Goal: Transaction & Acquisition: Purchase product/service

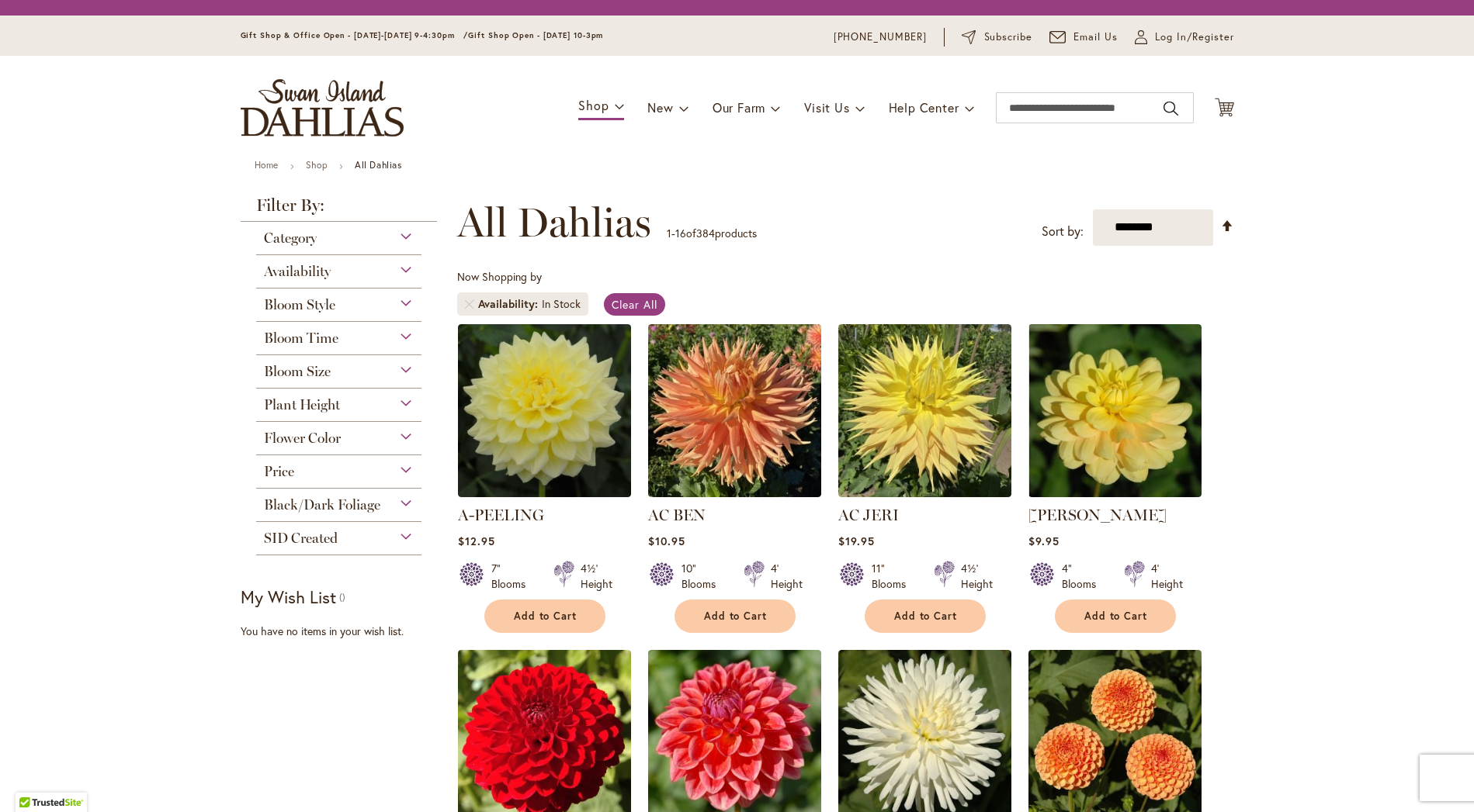
click at [402, 398] on div "Plant Height" at bounding box center [340, 401] width 166 height 25
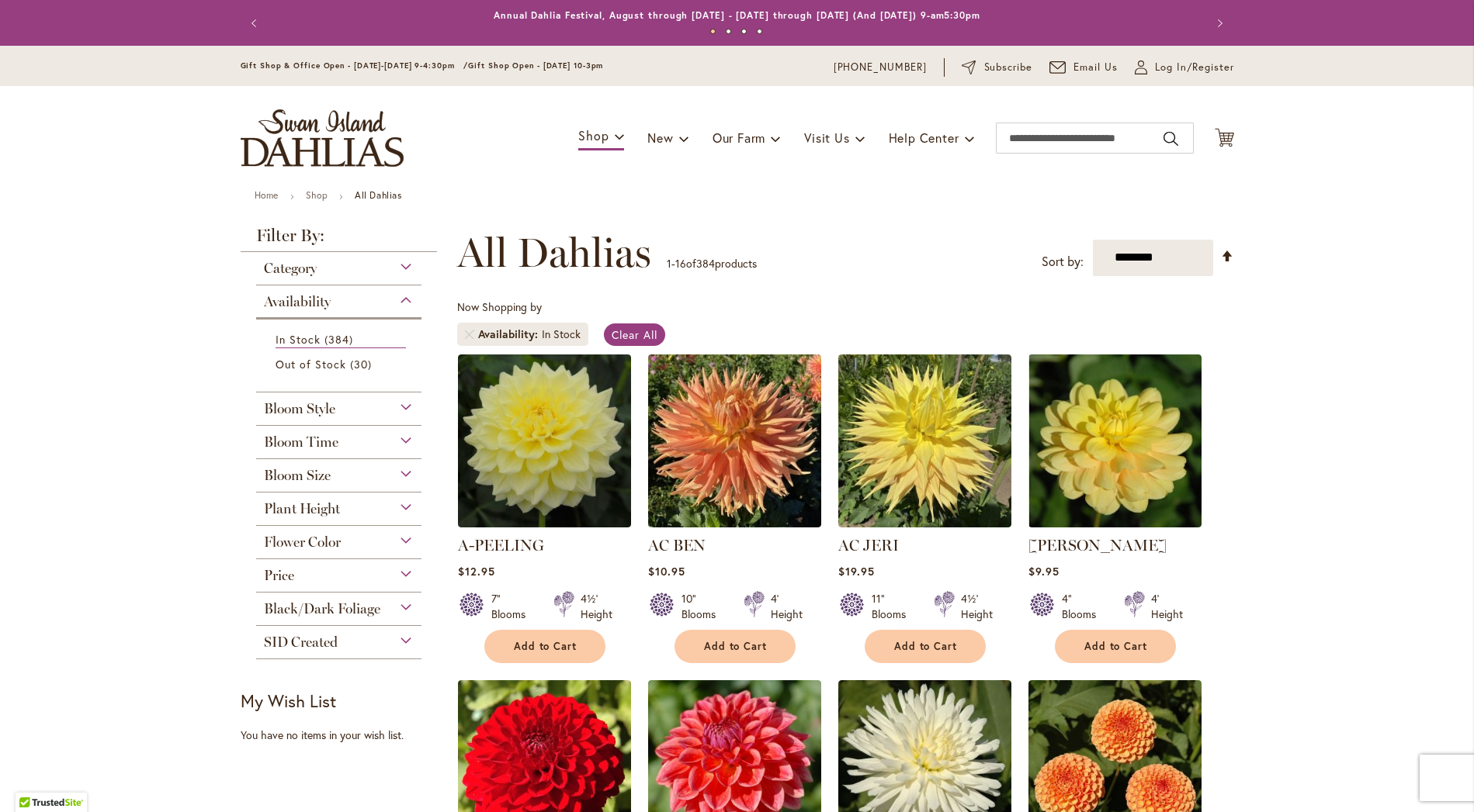
click at [398, 504] on div "Plant Height" at bounding box center [340, 505] width 166 height 25
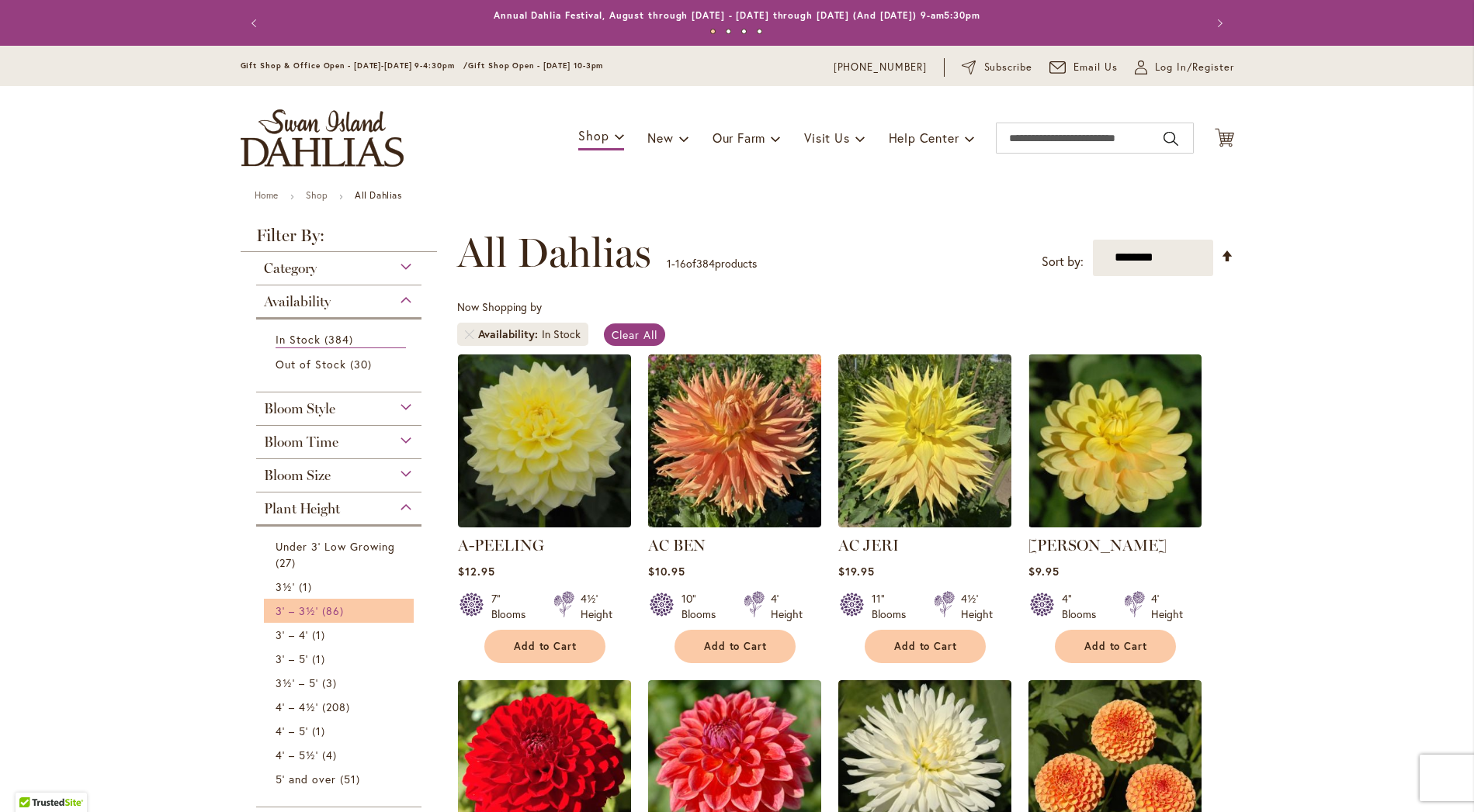
click at [350, 603] on link "3' – 3½' 86 items" at bounding box center [341, 611] width 131 height 16
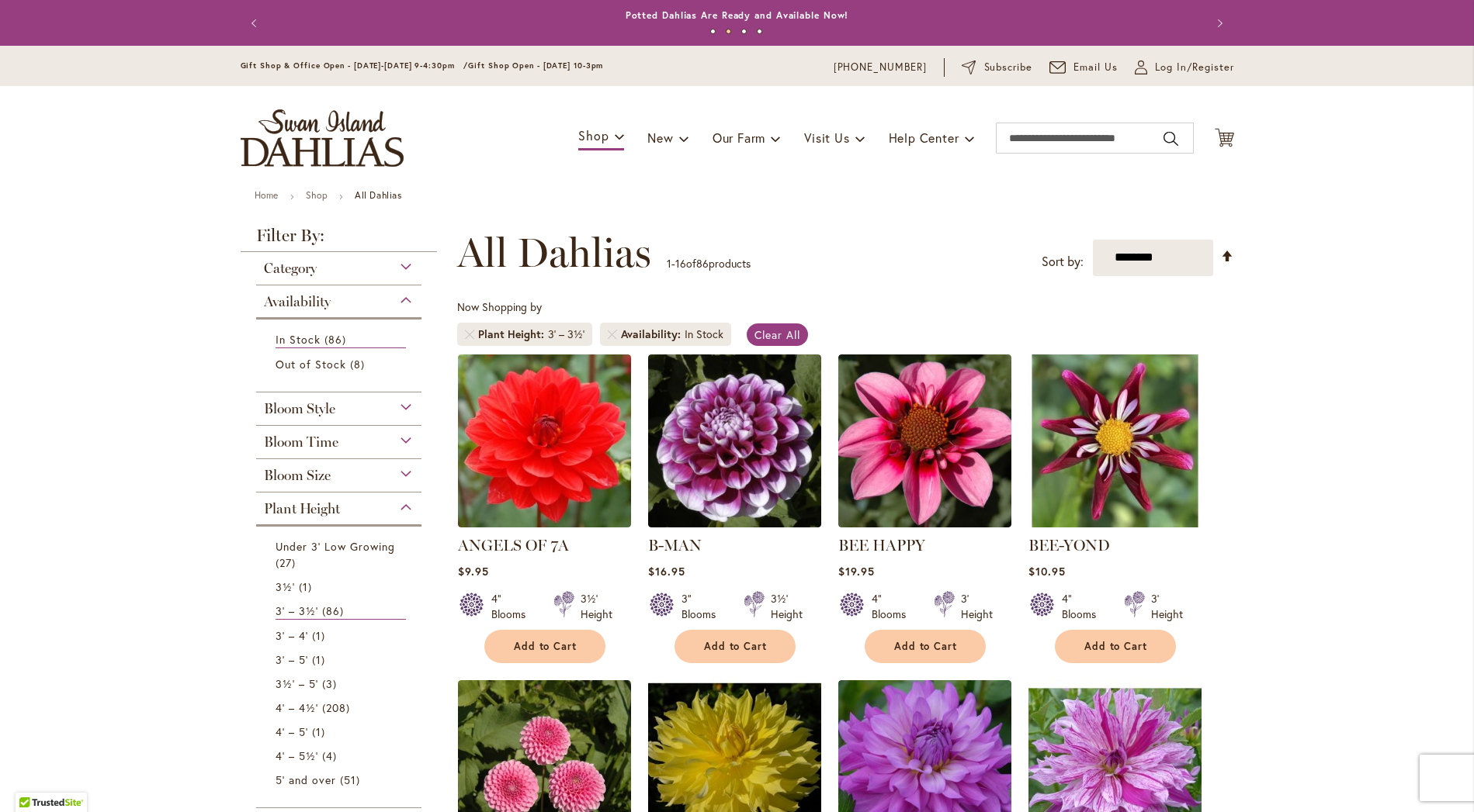
click at [399, 438] on div "Bloom Time" at bounding box center [340, 438] width 166 height 25
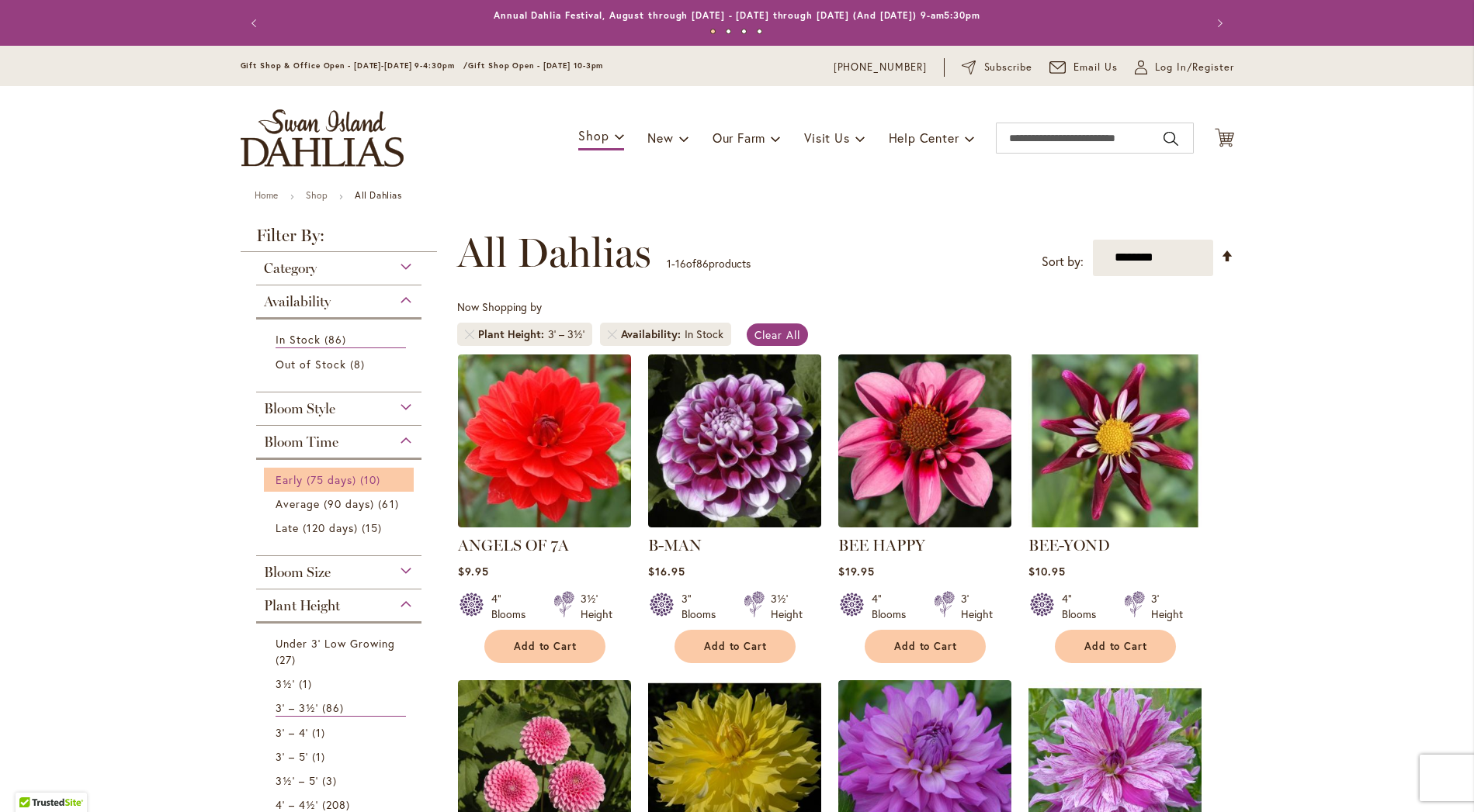
click at [340, 474] on span "Early (75 days)" at bounding box center [316, 480] width 81 height 14
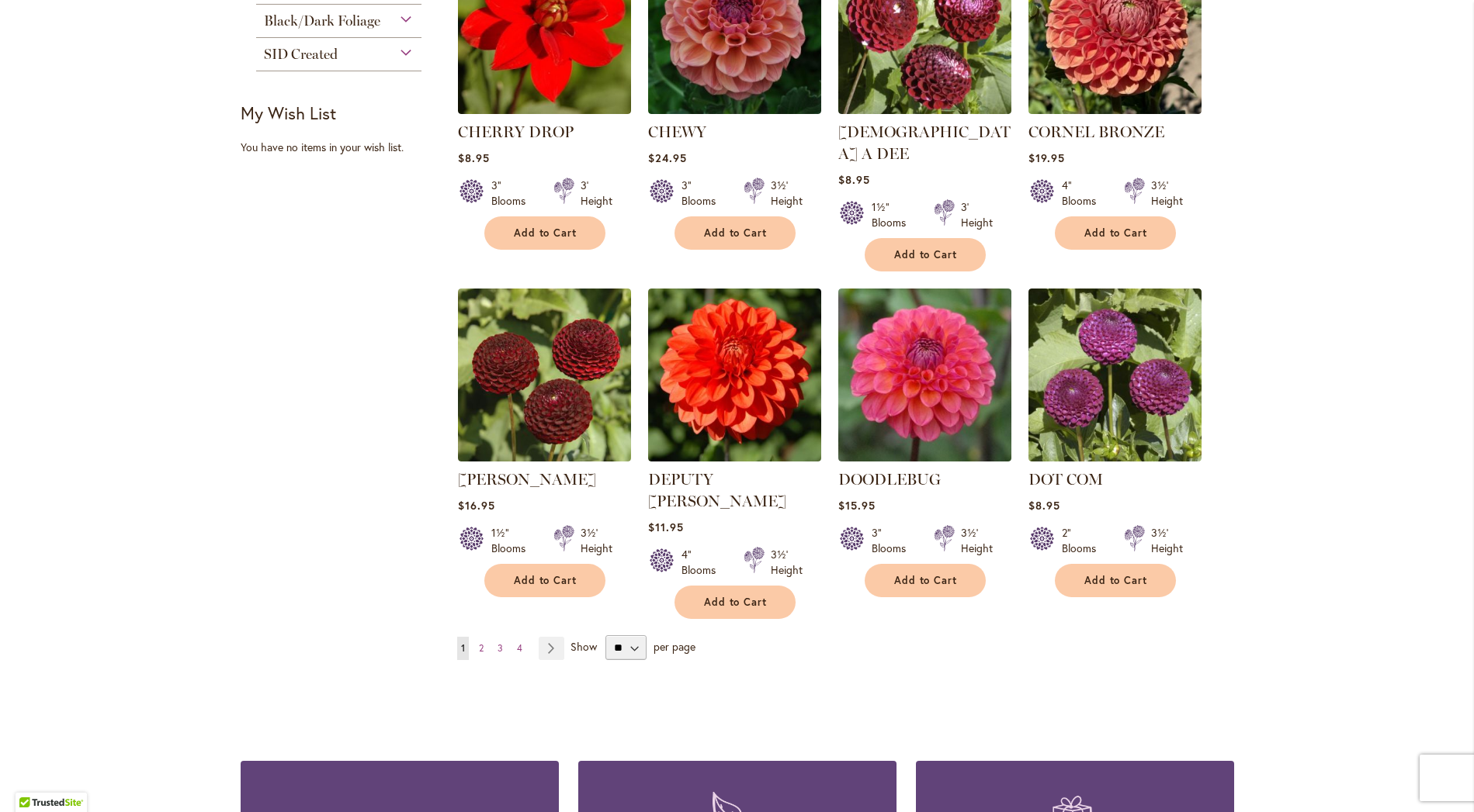
scroll to position [1067, 0]
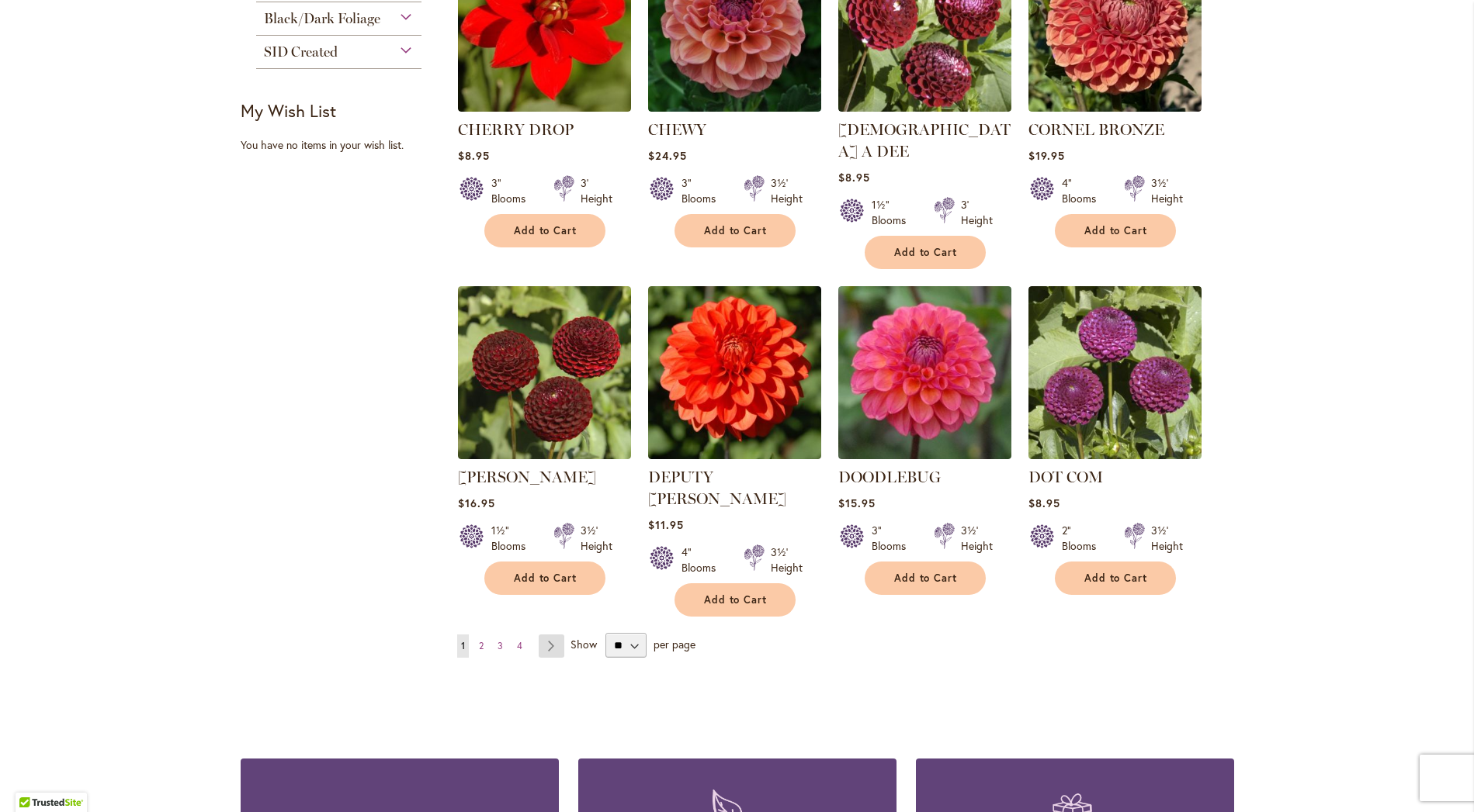
click at [545, 635] on link "Page Next" at bounding box center [551, 646] width 26 height 23
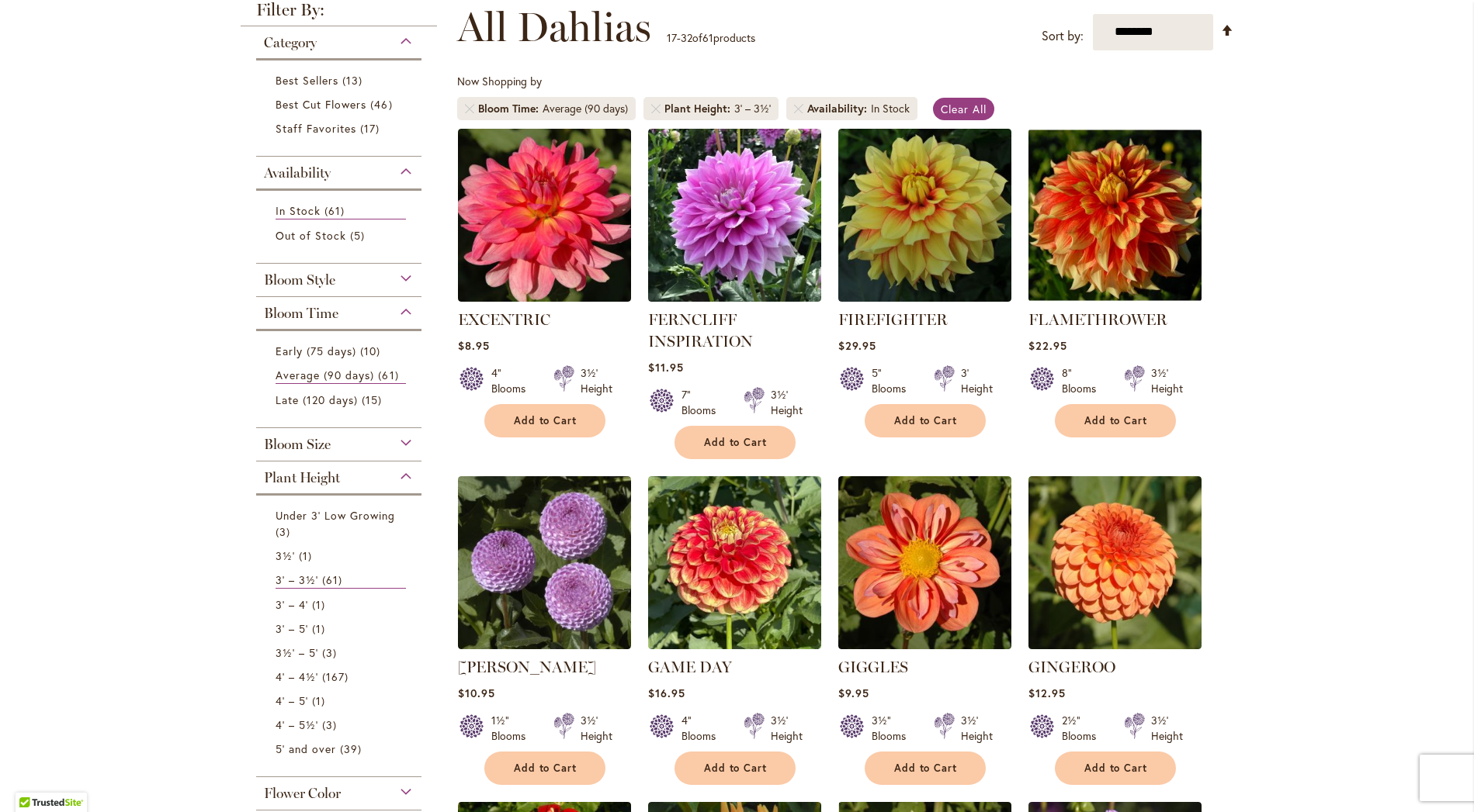
scroll to position [228, 0]
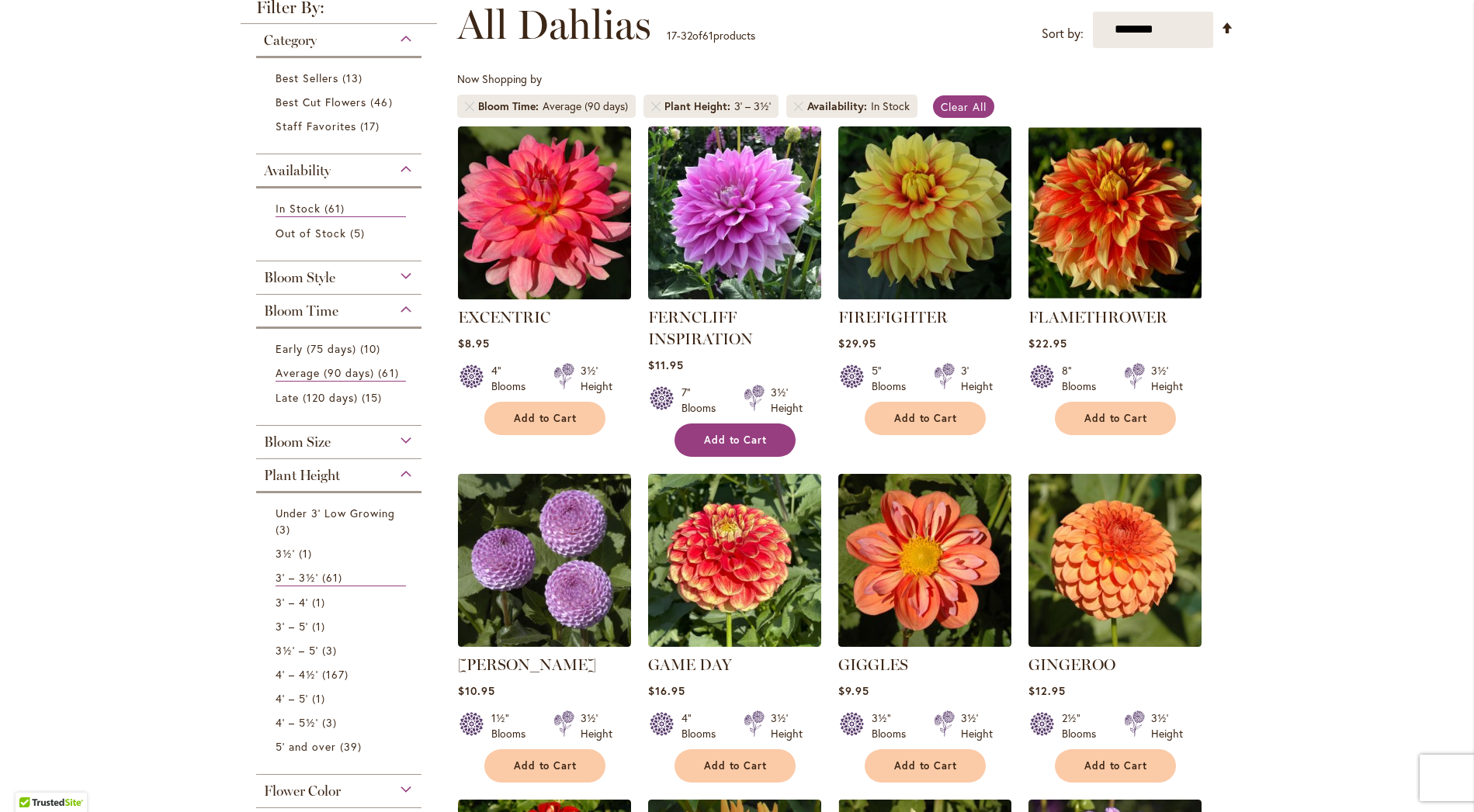
click at [746, 435] on span "Add to Cart" at bounding box center [736, 440] width 64 height 14
click at [746, 435] on form "Adding..." at bounding box center [735, 440] width 121 height 34
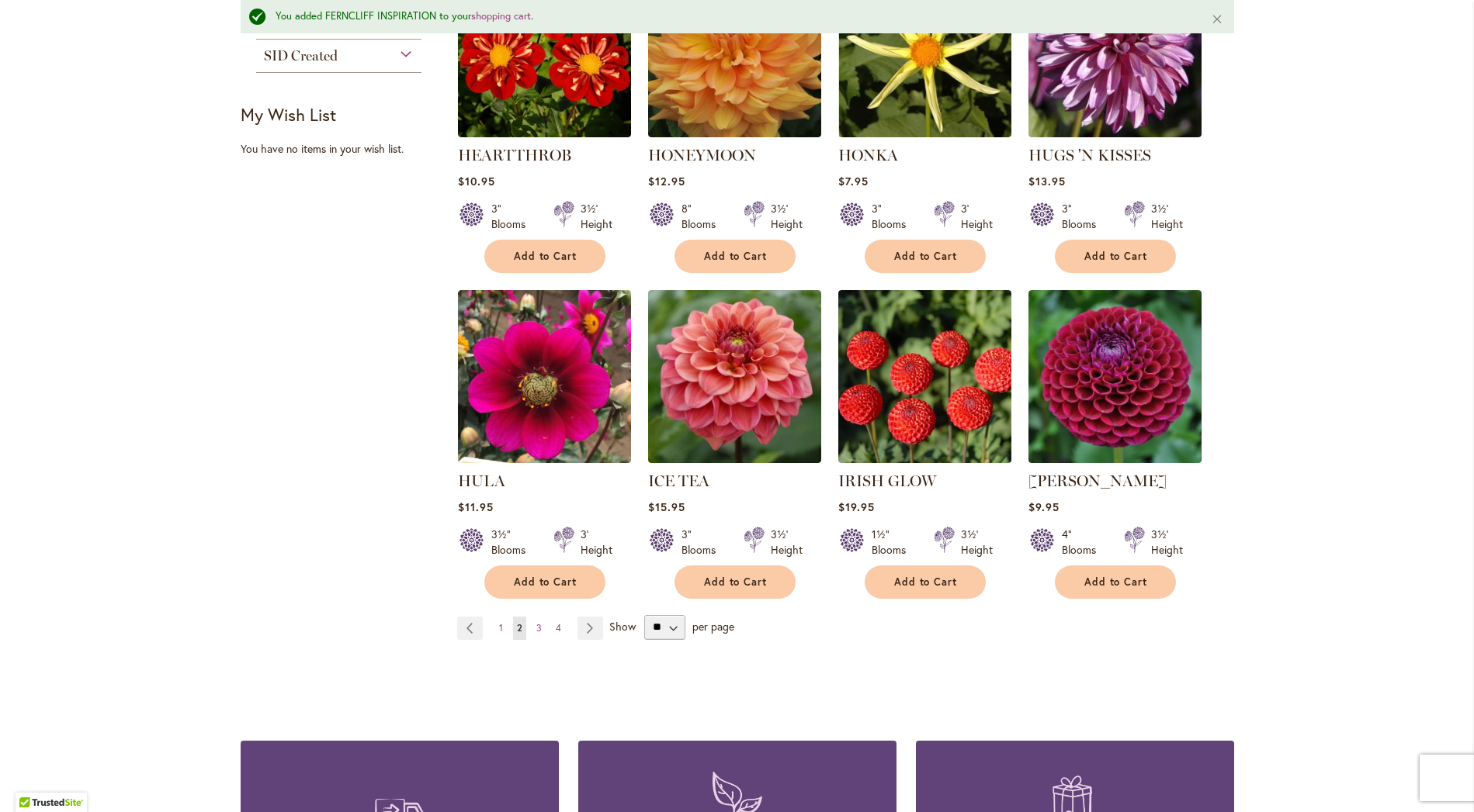
scroll to position [1107, 0]
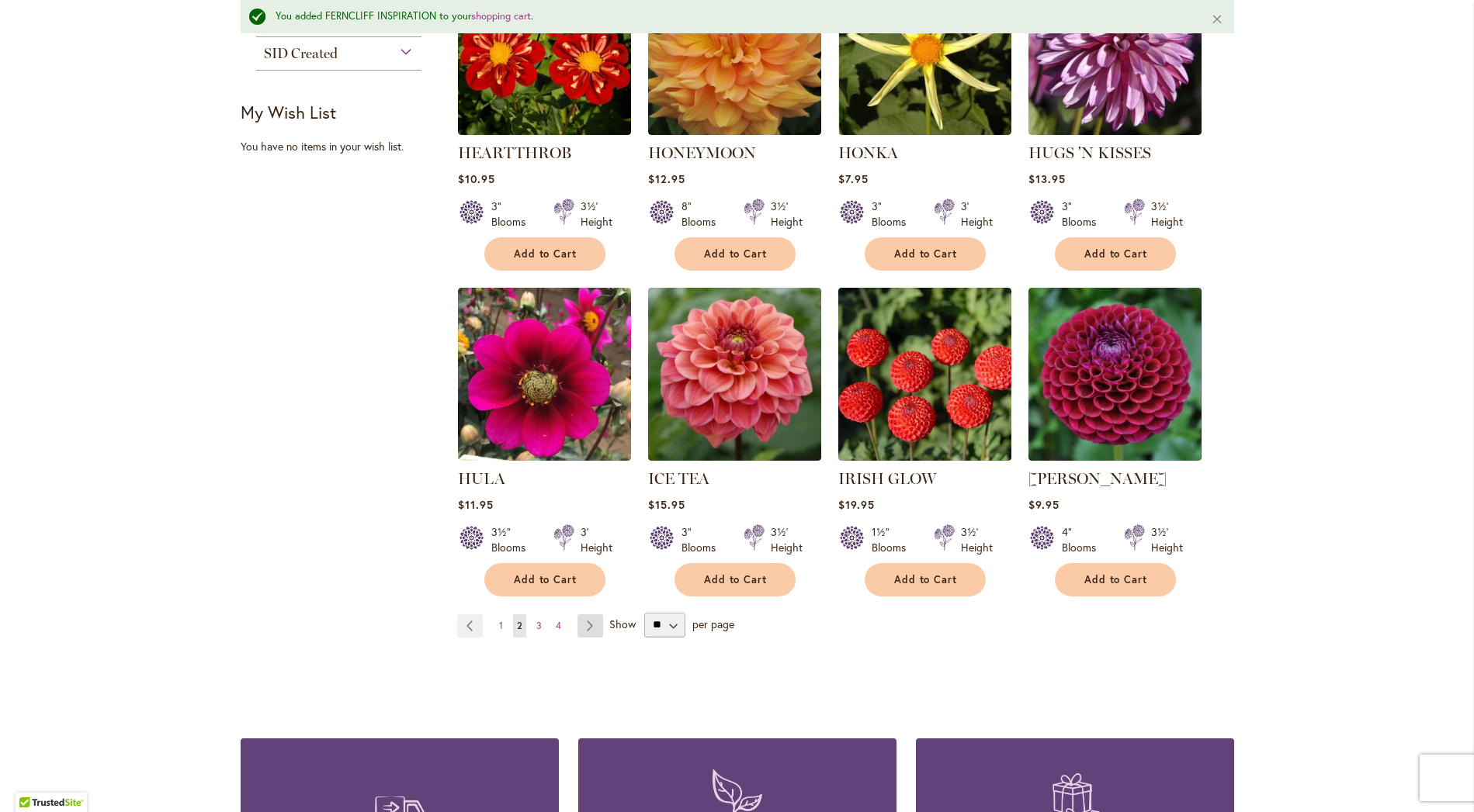
click at [582, 619] on link "Page Next" at bounding box center [590, 625] width 26 height 23
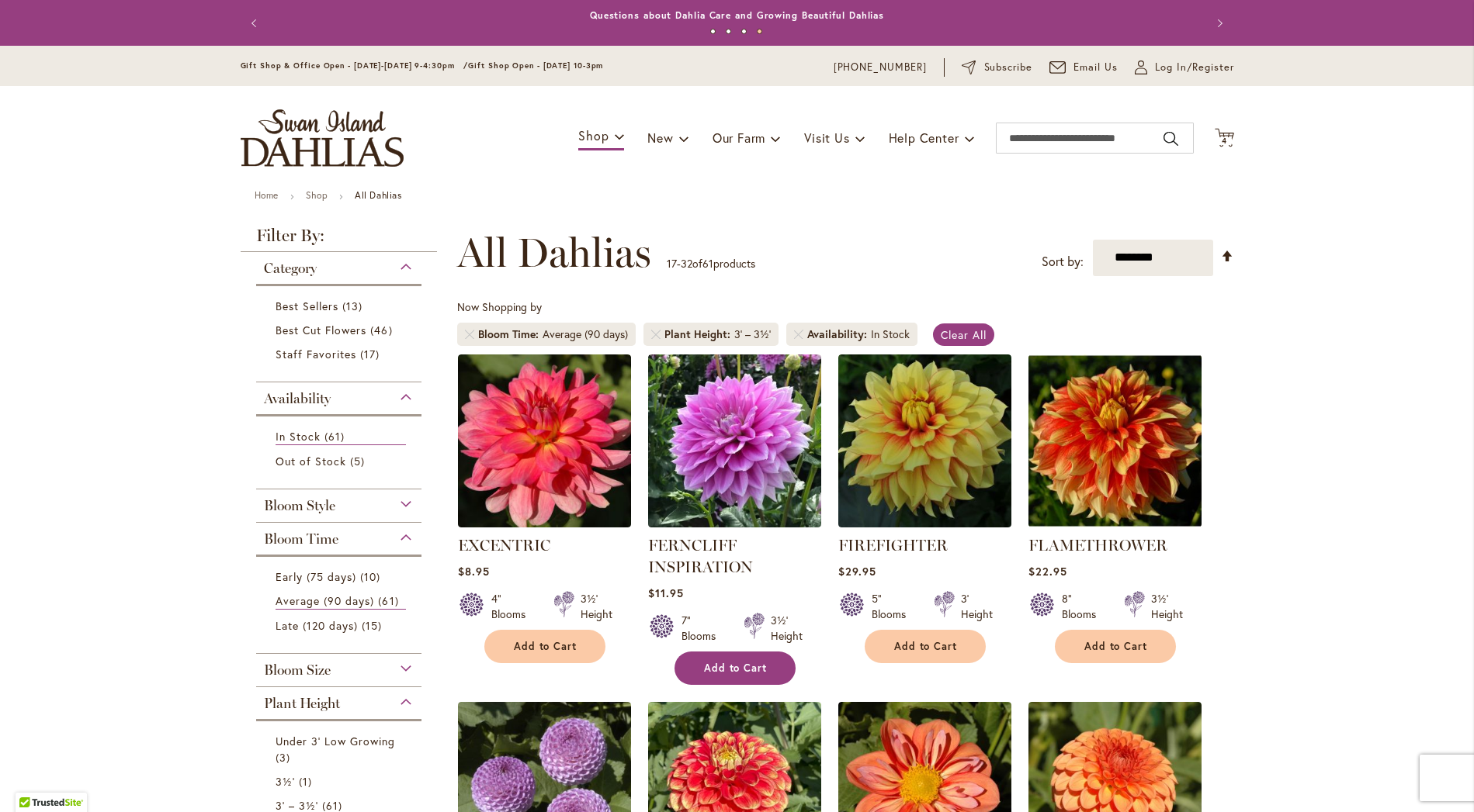
click at [757, 664] on span "Add to Cart" at bounding box center [736, 668] width 64 height 14
click at [757, 664] on form "Adding..." at bounding box center [735, 668] width 121 height 34
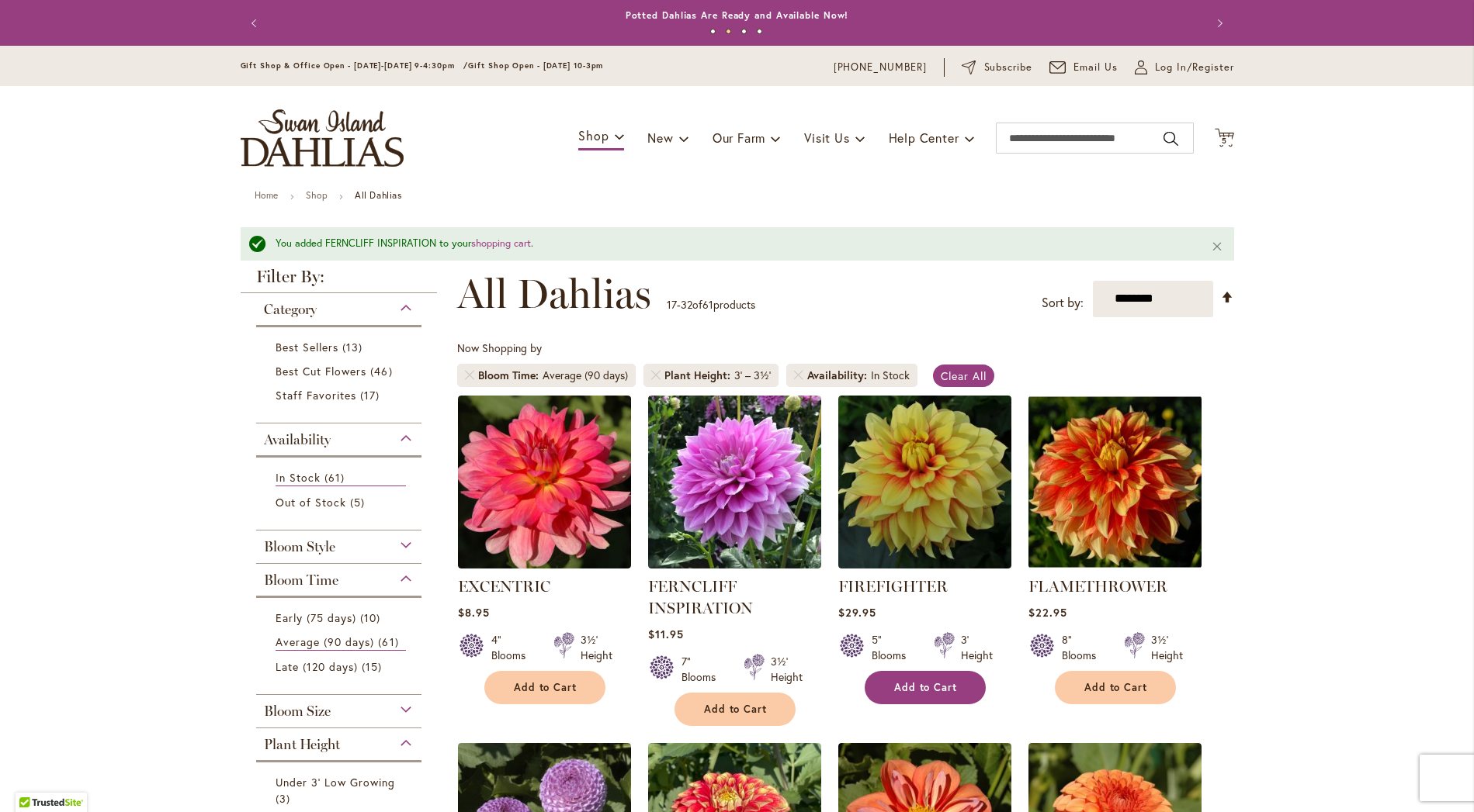
click at [922, 682] on span "Add to Cart" at bounding box center [926, 687] width 64 height 14
click at [922, 682] on form "Adding..." at bounding box center [925, 687] width 121 height 34
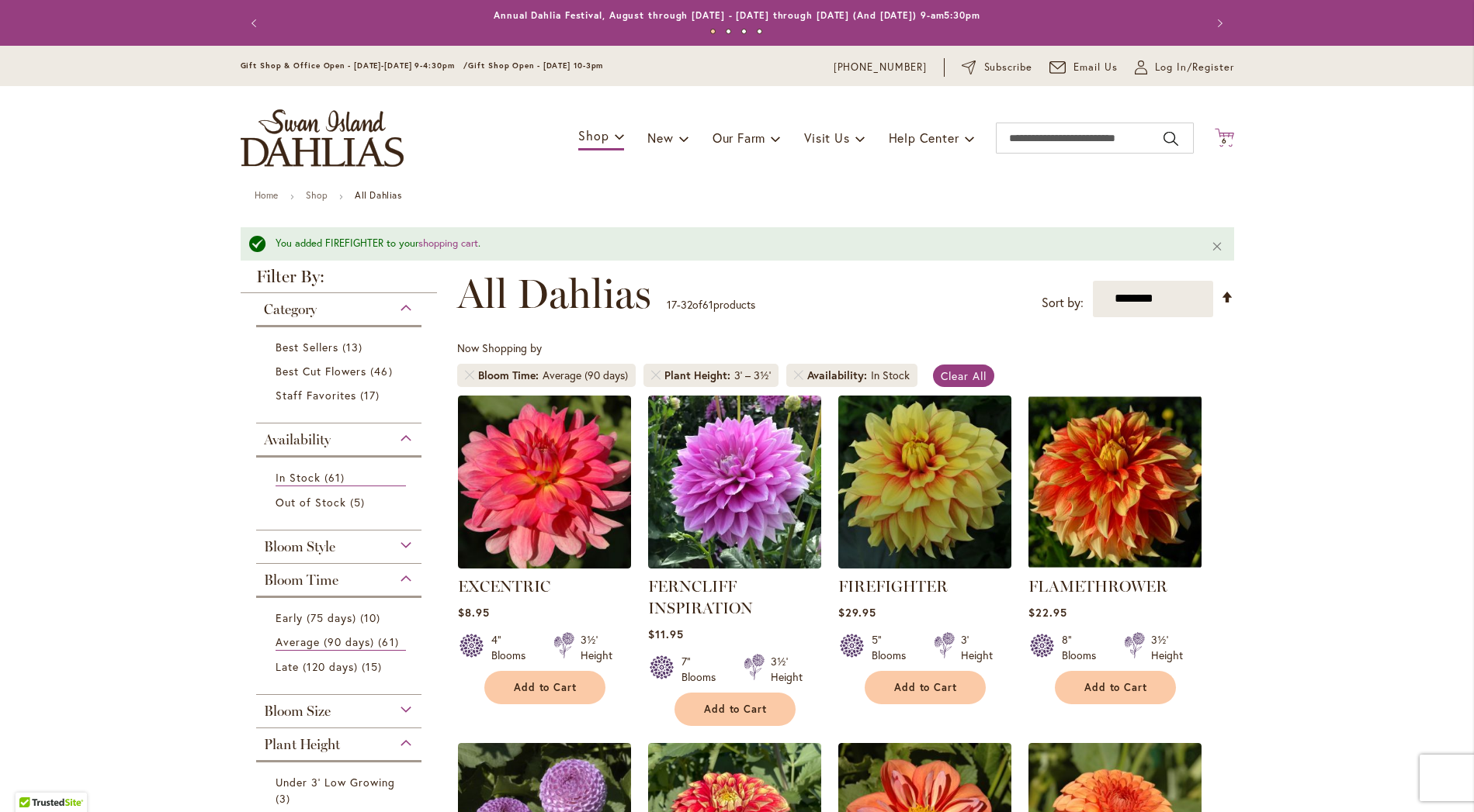
click at [1222, 136] on span "6" at bounding box center [1224, 141] width 6 height 10
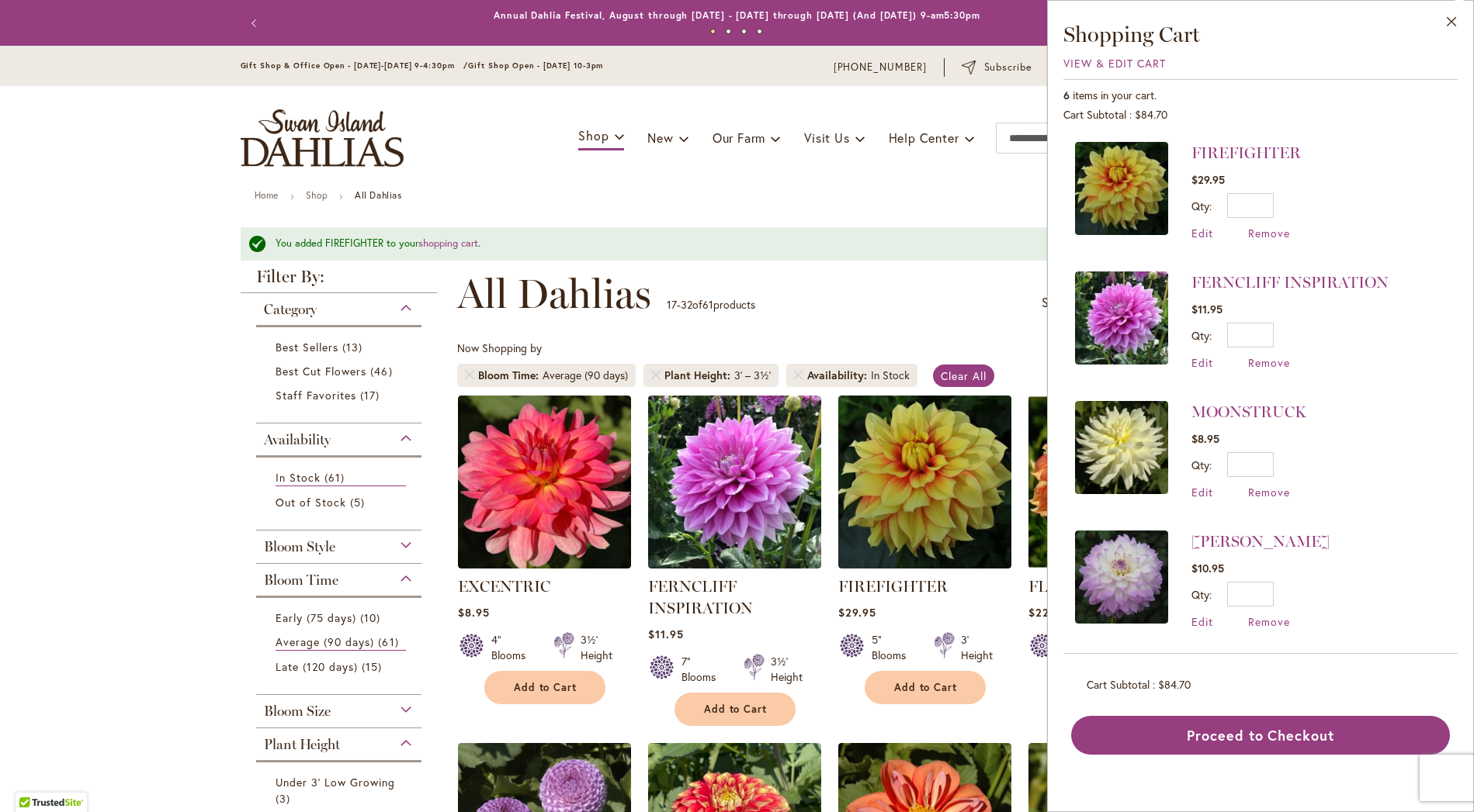
click at [1220, 134] on div "Cart .cls-1 { fill: #231f20; } 6 6 items Close Shopping Cart View & Edit Cart 6…" at bounding box center [1224, 138] width 19 height 21
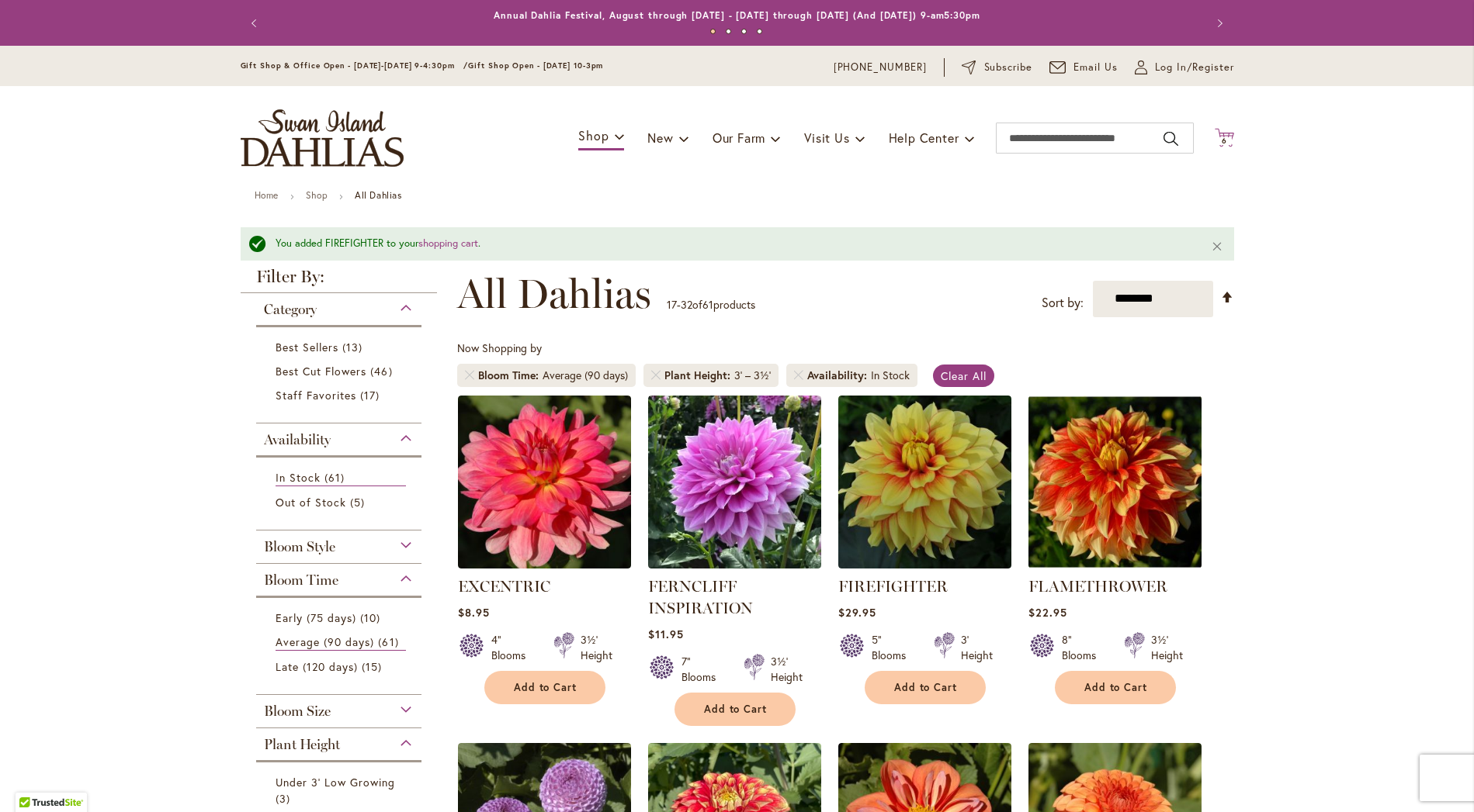
click at [1222, 136] on span "6" at bounding box center [1224, 141] width 6 height 10
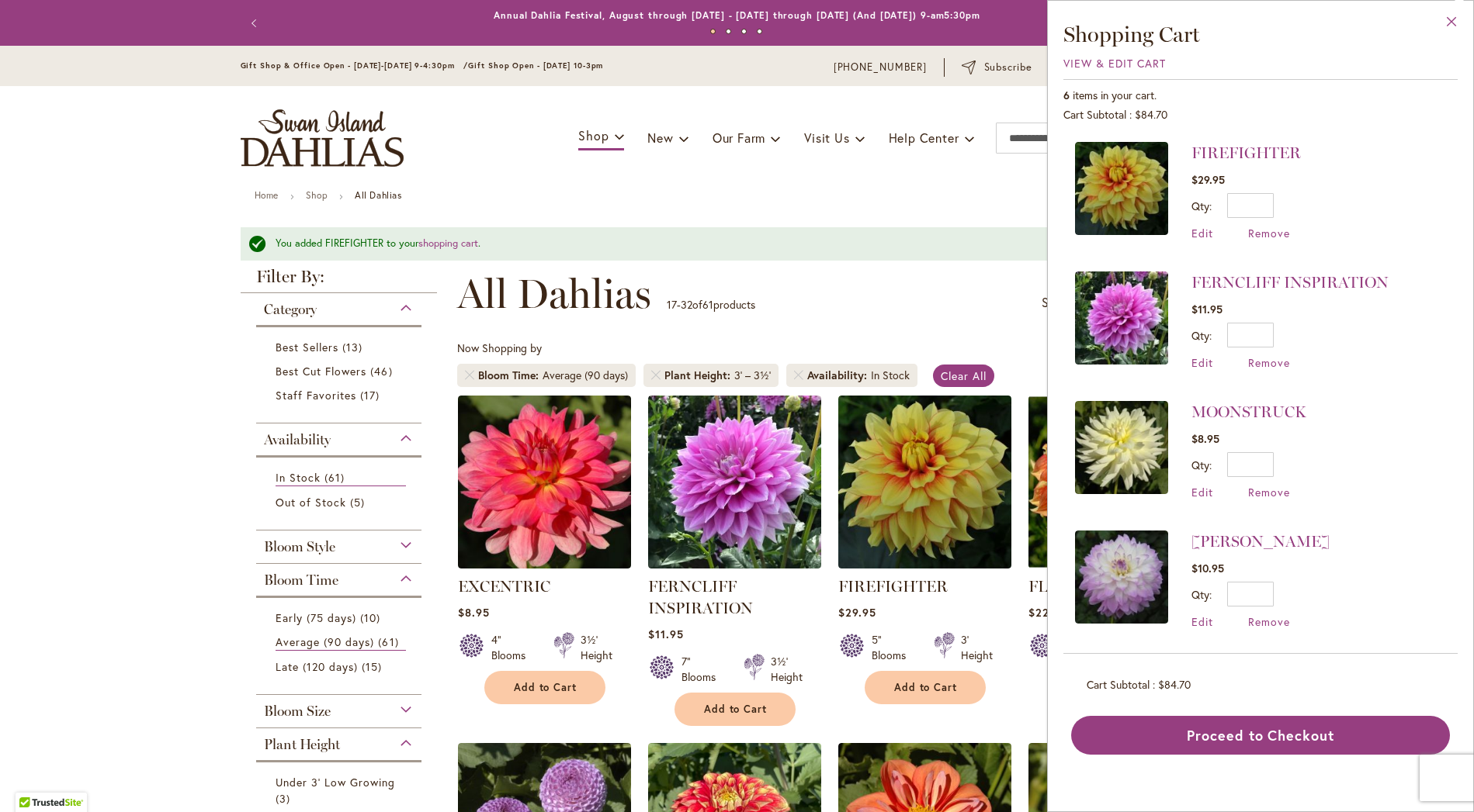
click at [1450, 18] on button "Close" at bounding box center [1451, 25] width 42 height 49
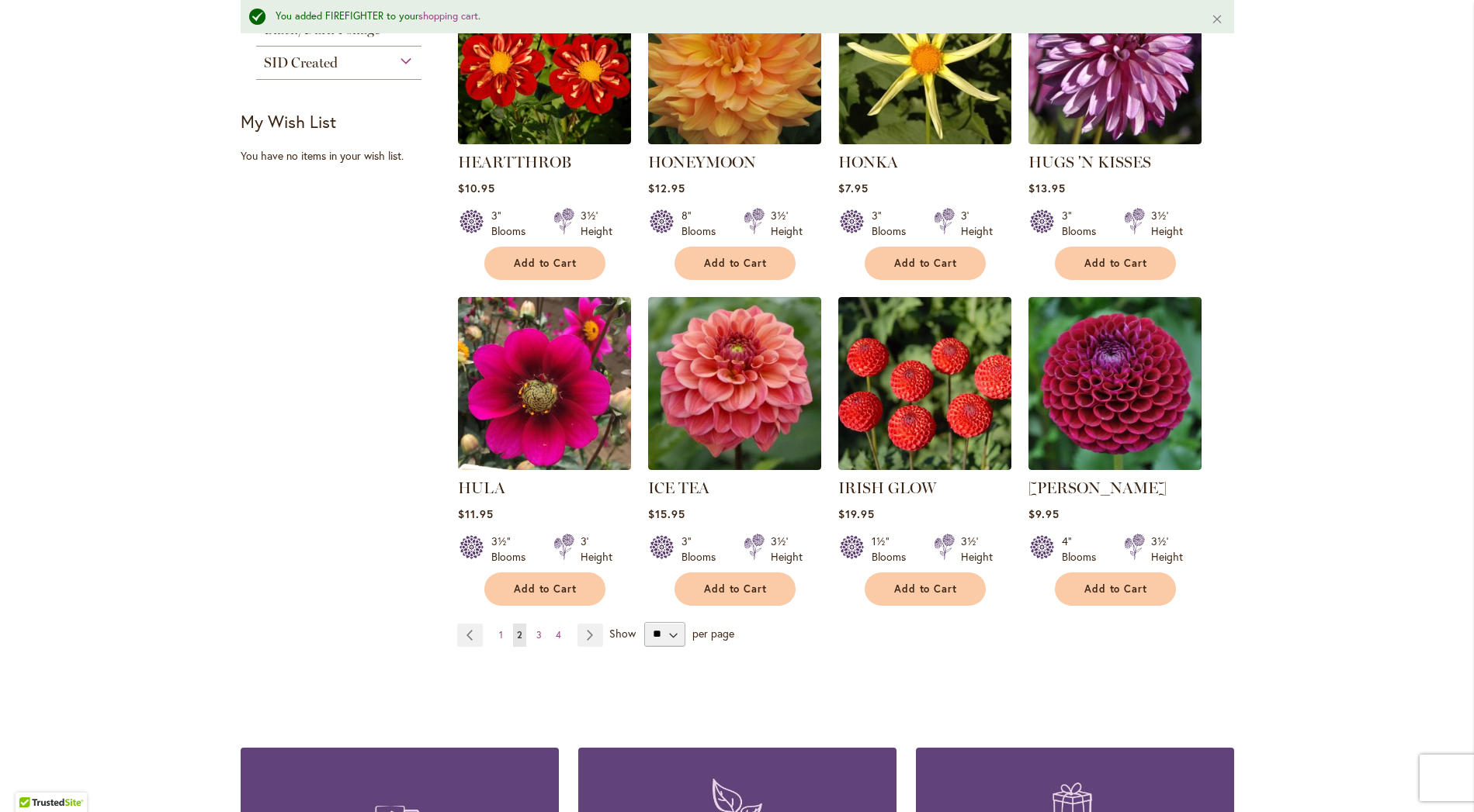
scroll to position [1093, 0]
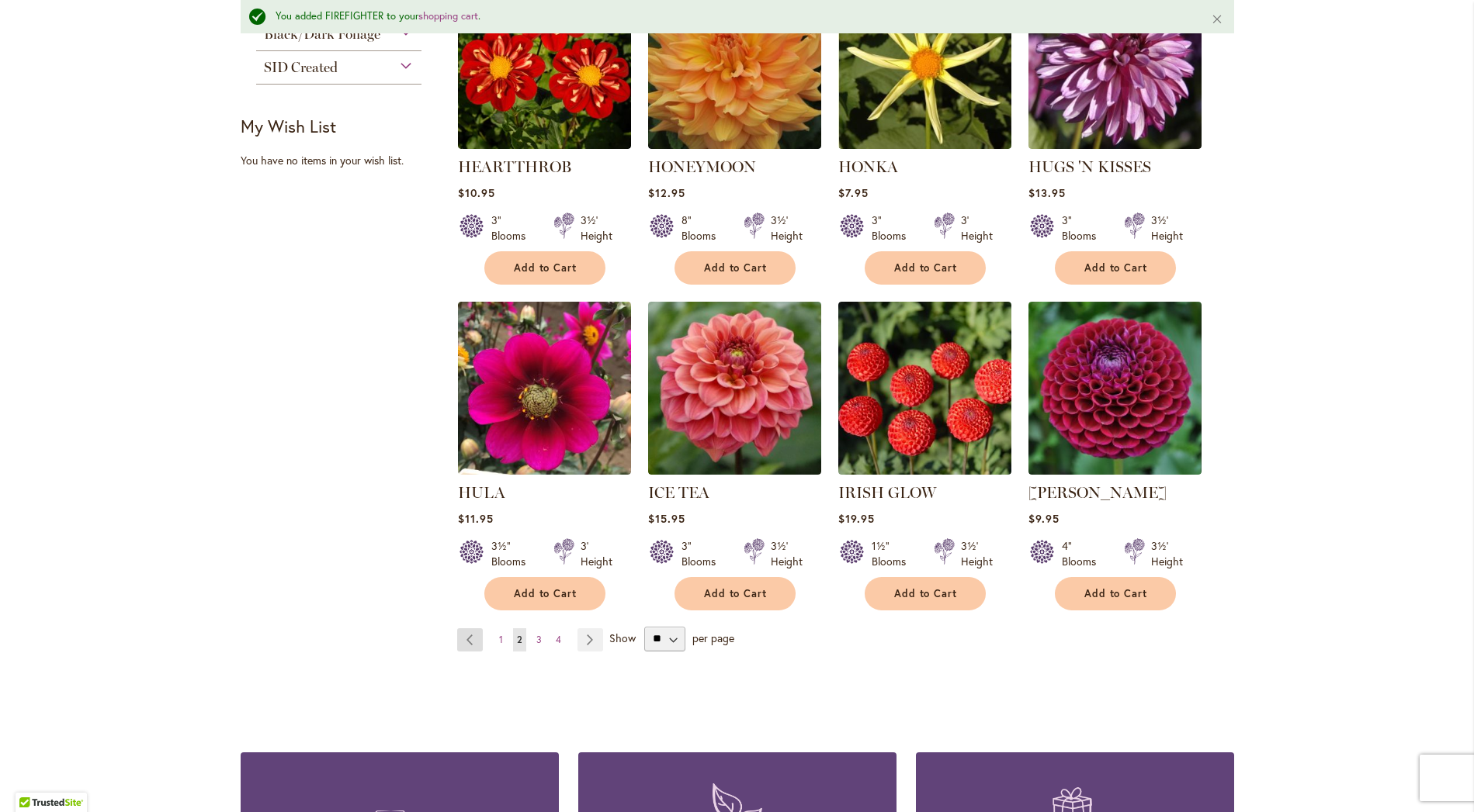
click at [464, 633] on link "Page Previous" at bounding box center [470, 640] width 26 height 23
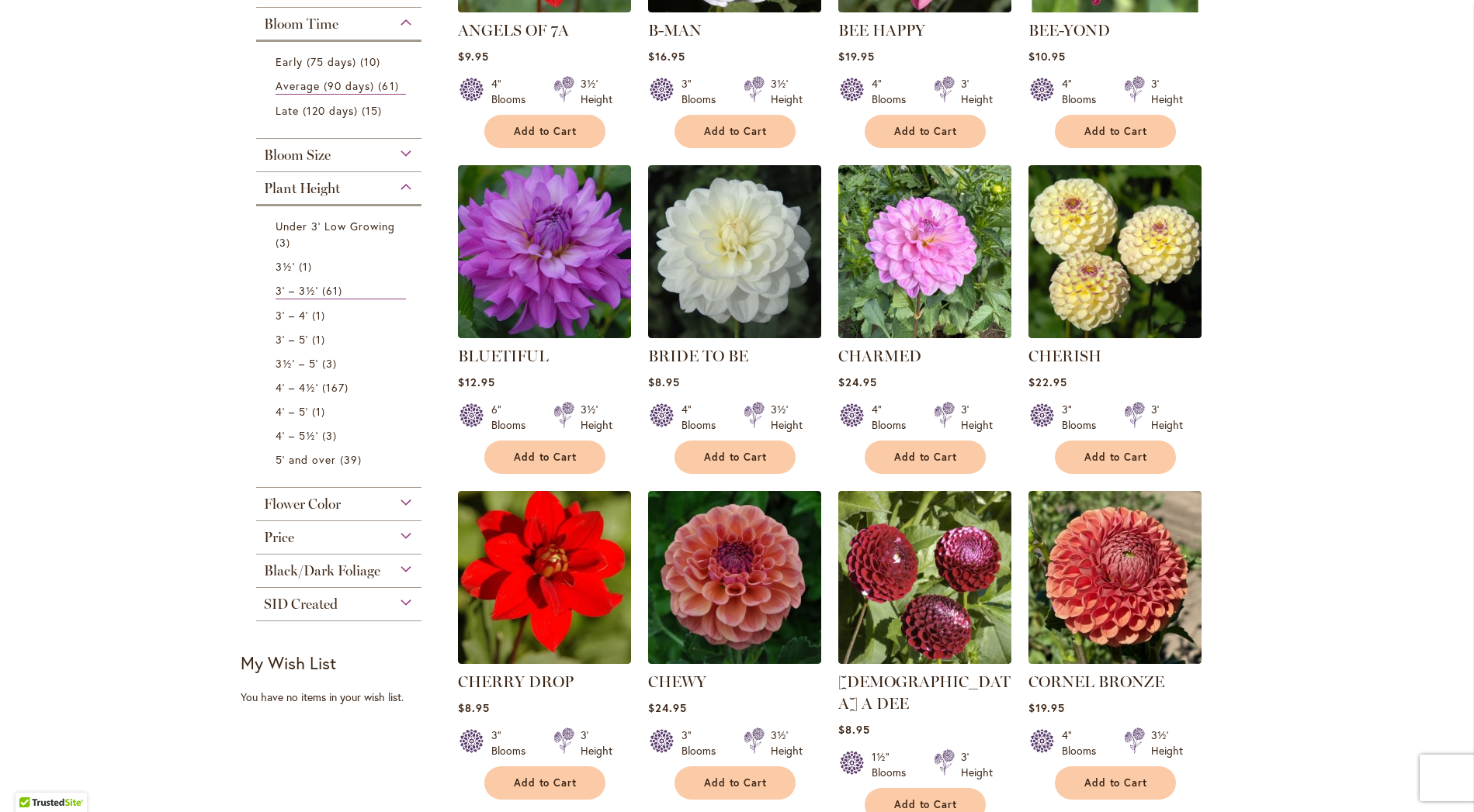
scroll to position [499, 0]
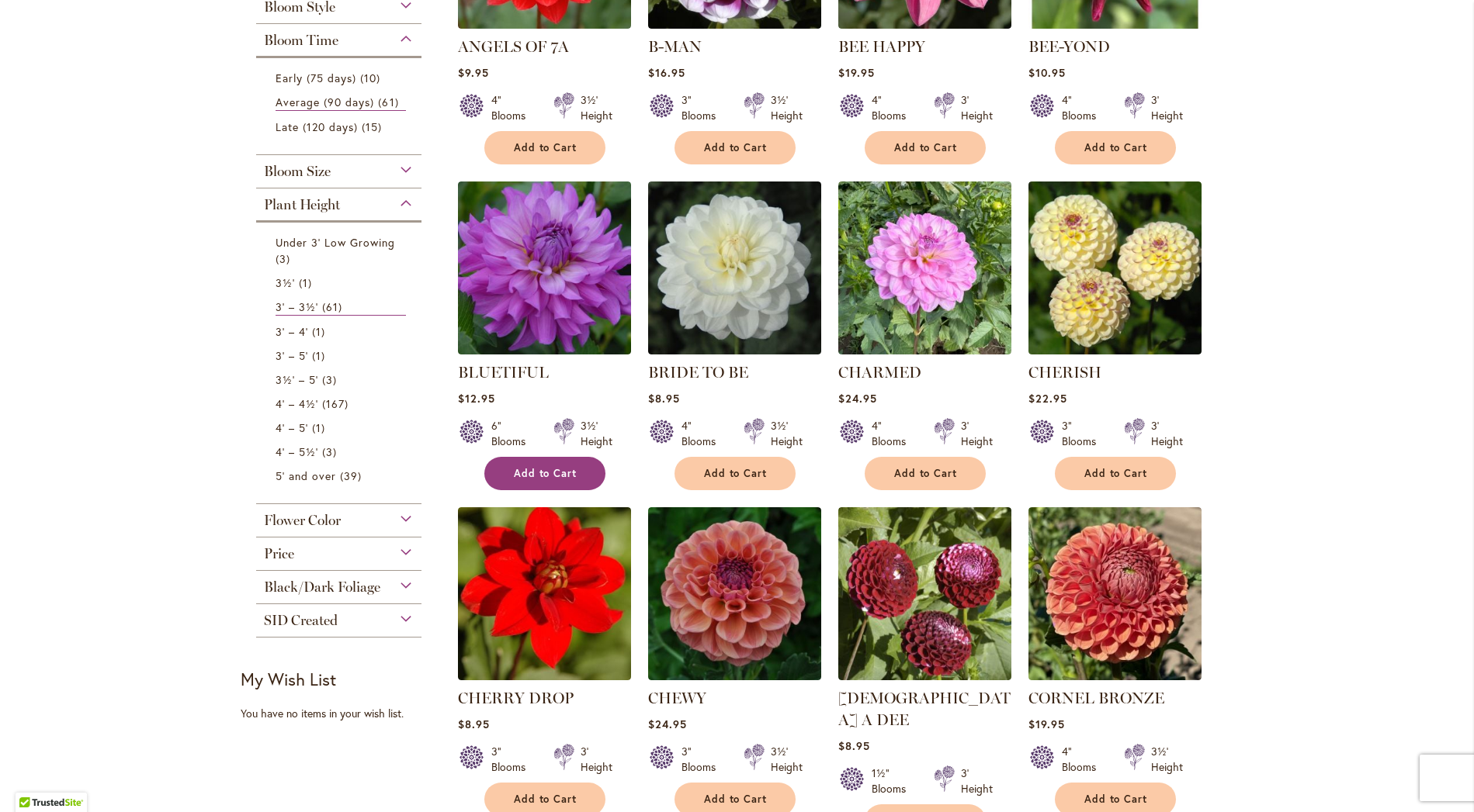
click at [561, 463] on button "Add to Cart" at bounding box center [545, 473] width 121 height 34
click at [561, 463] on form "Adding..." at bounding box center [545, 473] width 121 height 34
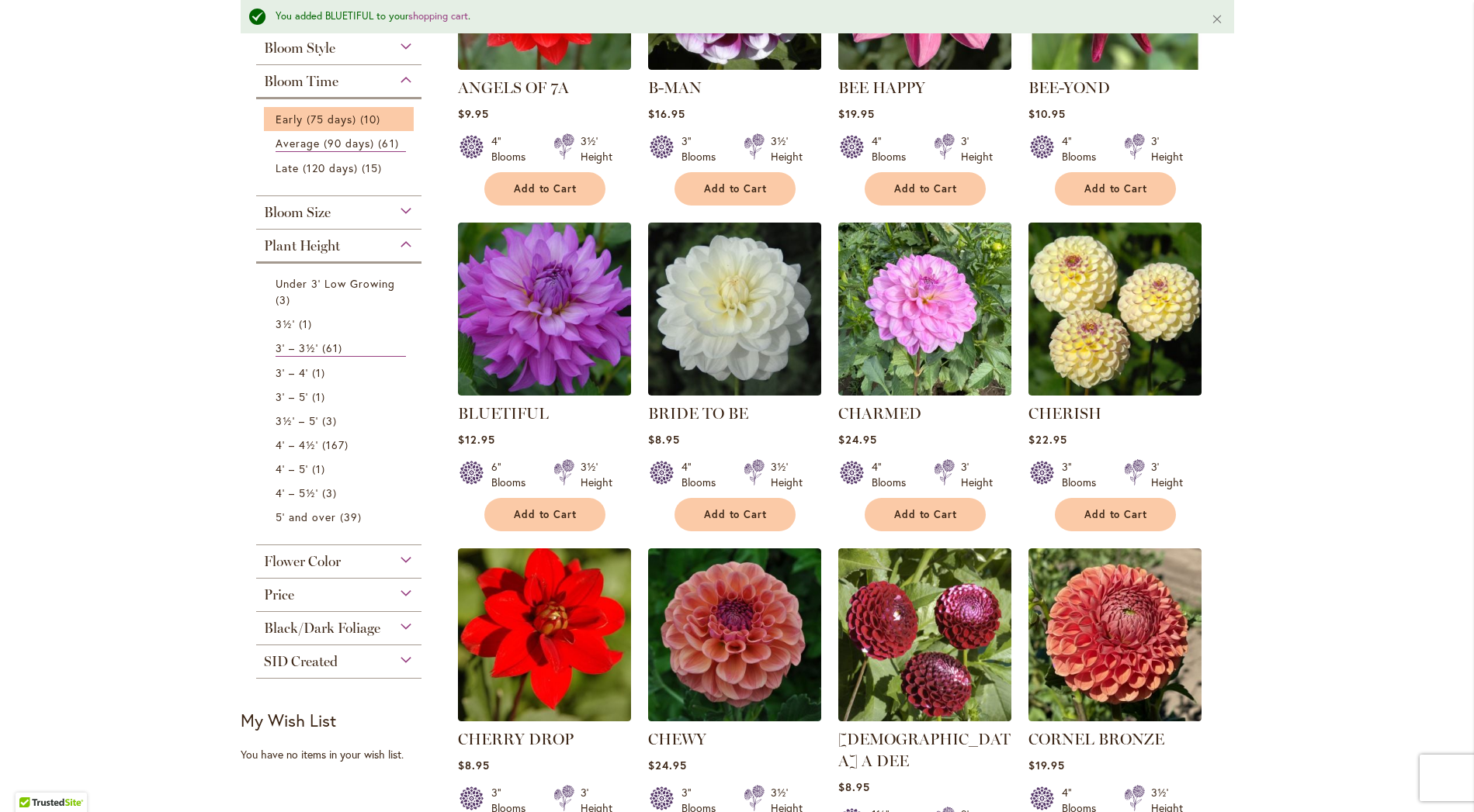
click at [330, 109] on li "Early (75 days) 10 items" at bounding box center [339, 119] width 150 height 24
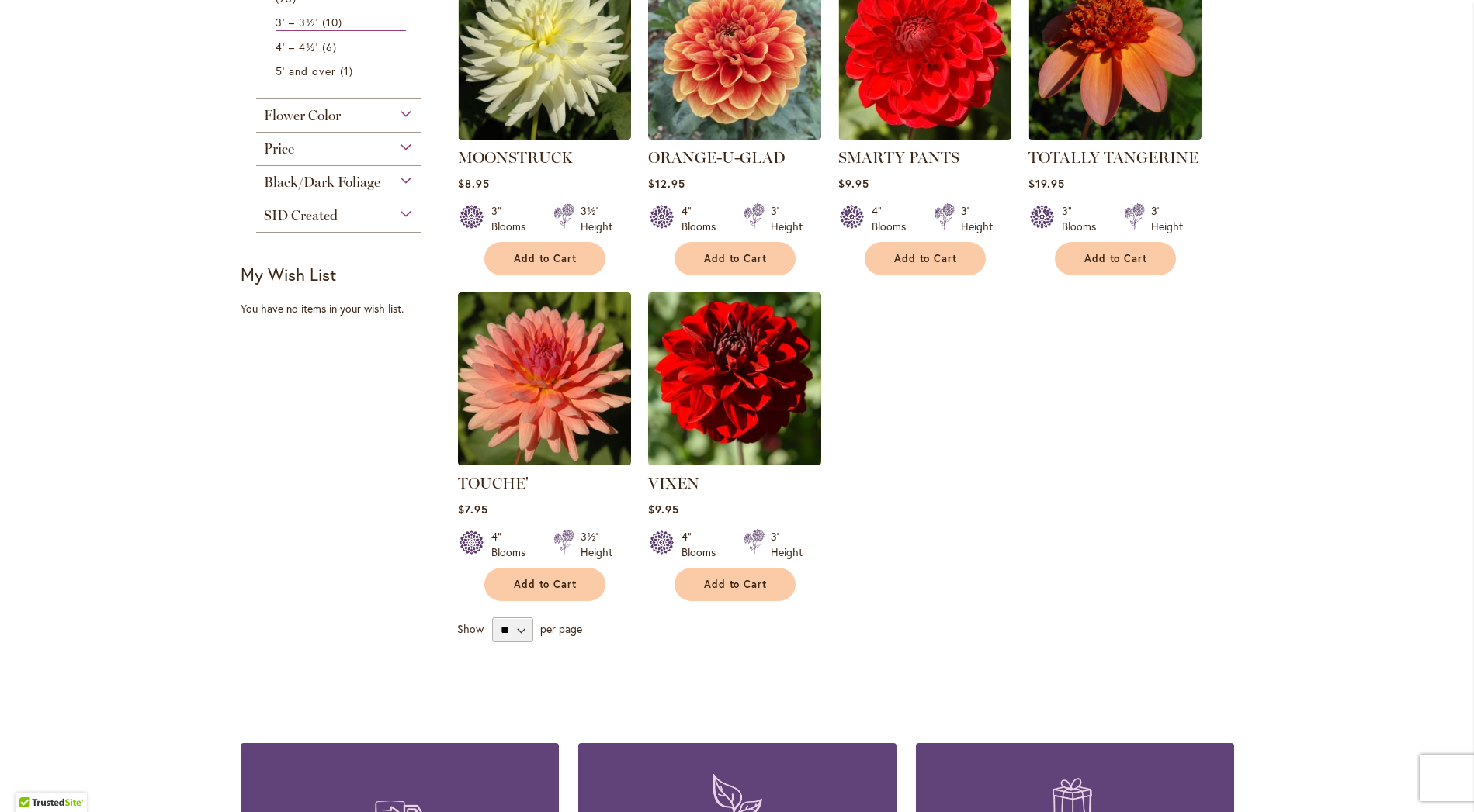
scroll to position [733, 0]
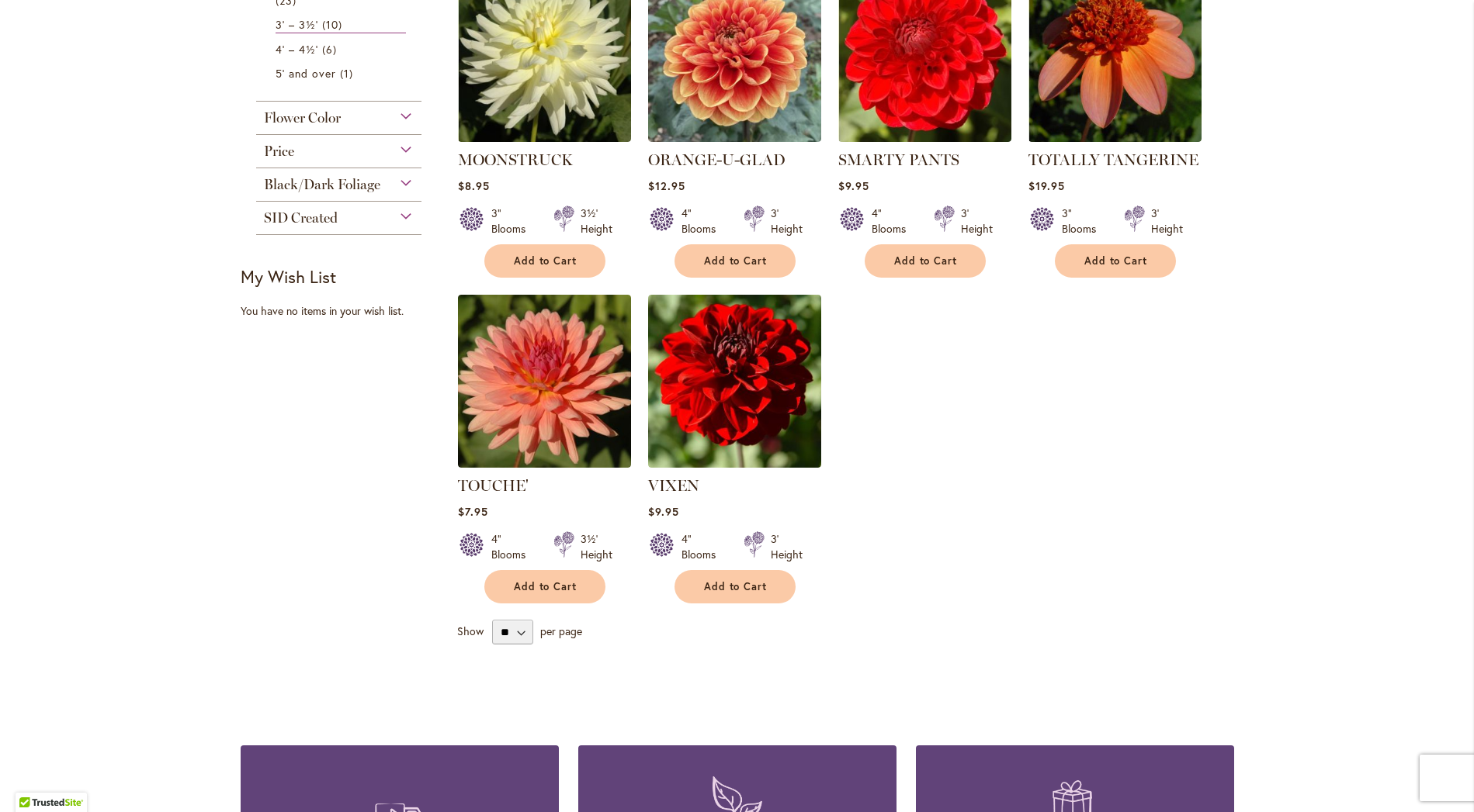
click at [737, 580] on span "Add to Cart" at bounding box center [736, 587] width 64 height 14
click at [737, 570] on form "Adding..." at bounding box center [735, 587] width 121 height 34
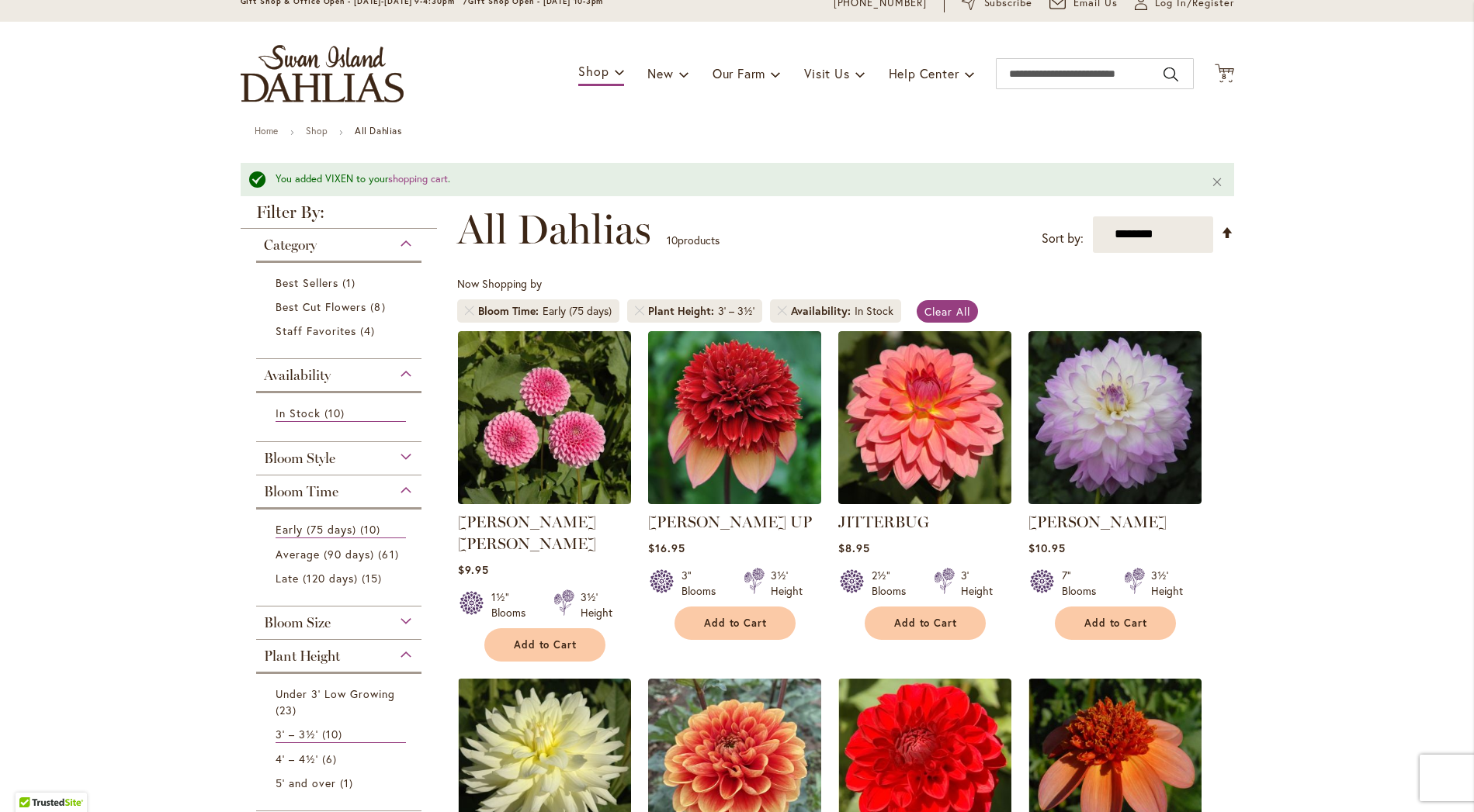
scroll to position [0, 0]
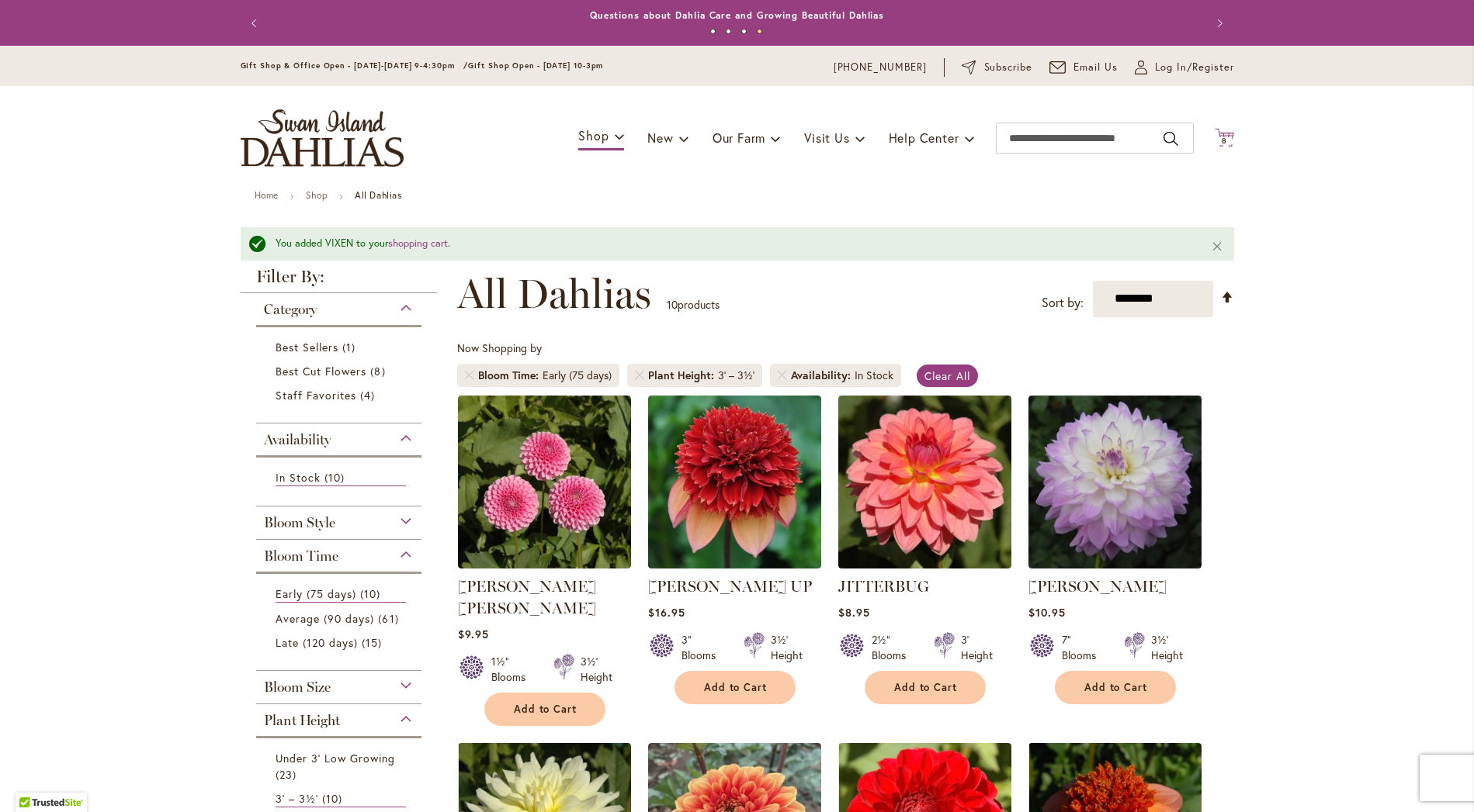
click at [1222, 133] on icon at bounding box center [1224, 137] width 19 height 18
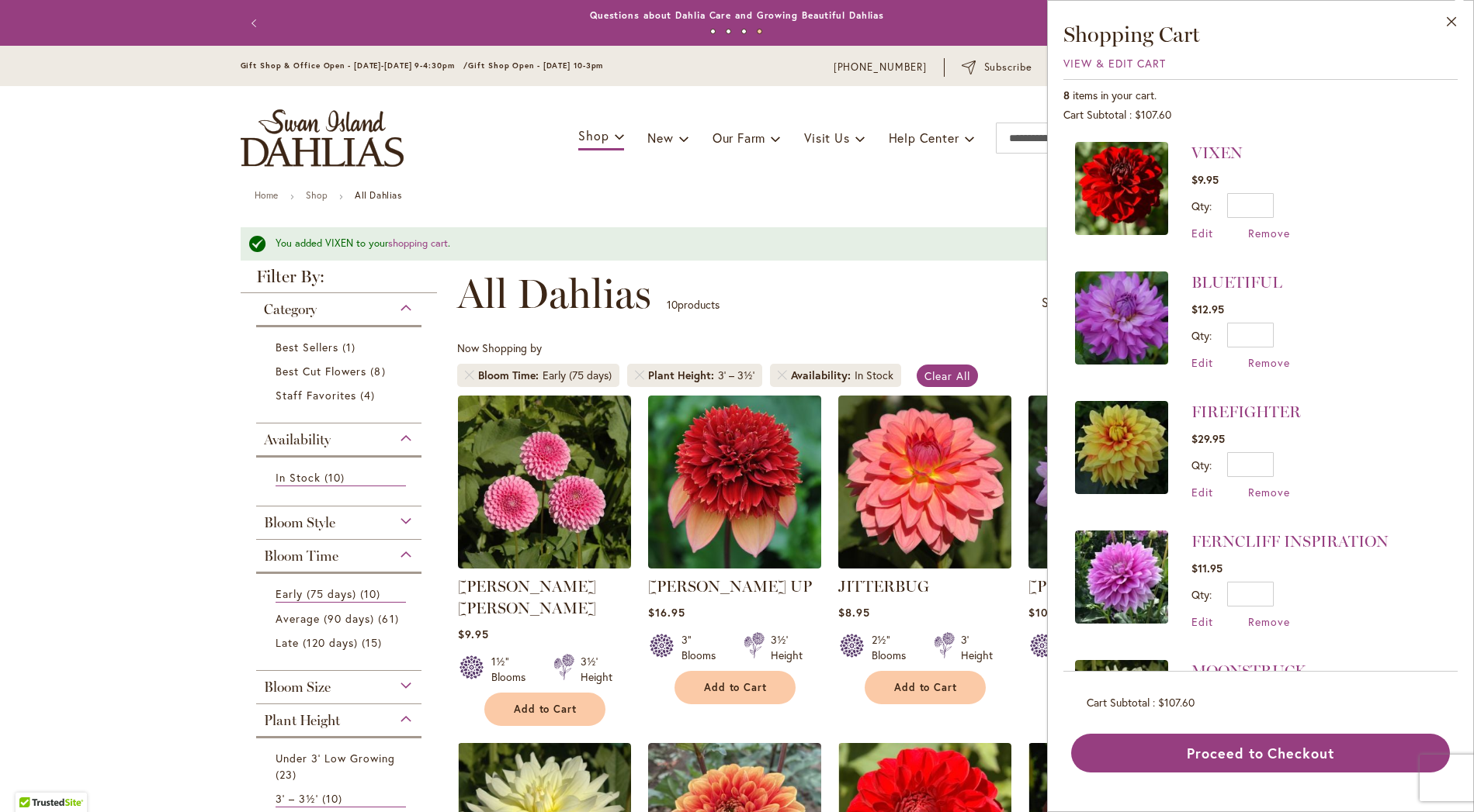
click at [1222, 133] on div "Cart .cls-1 { fill: #231f20; } 8 8 items Close Shopping Cart View & Edit Cart 8…" at bounding box center [1224, 138] width 19 height 21
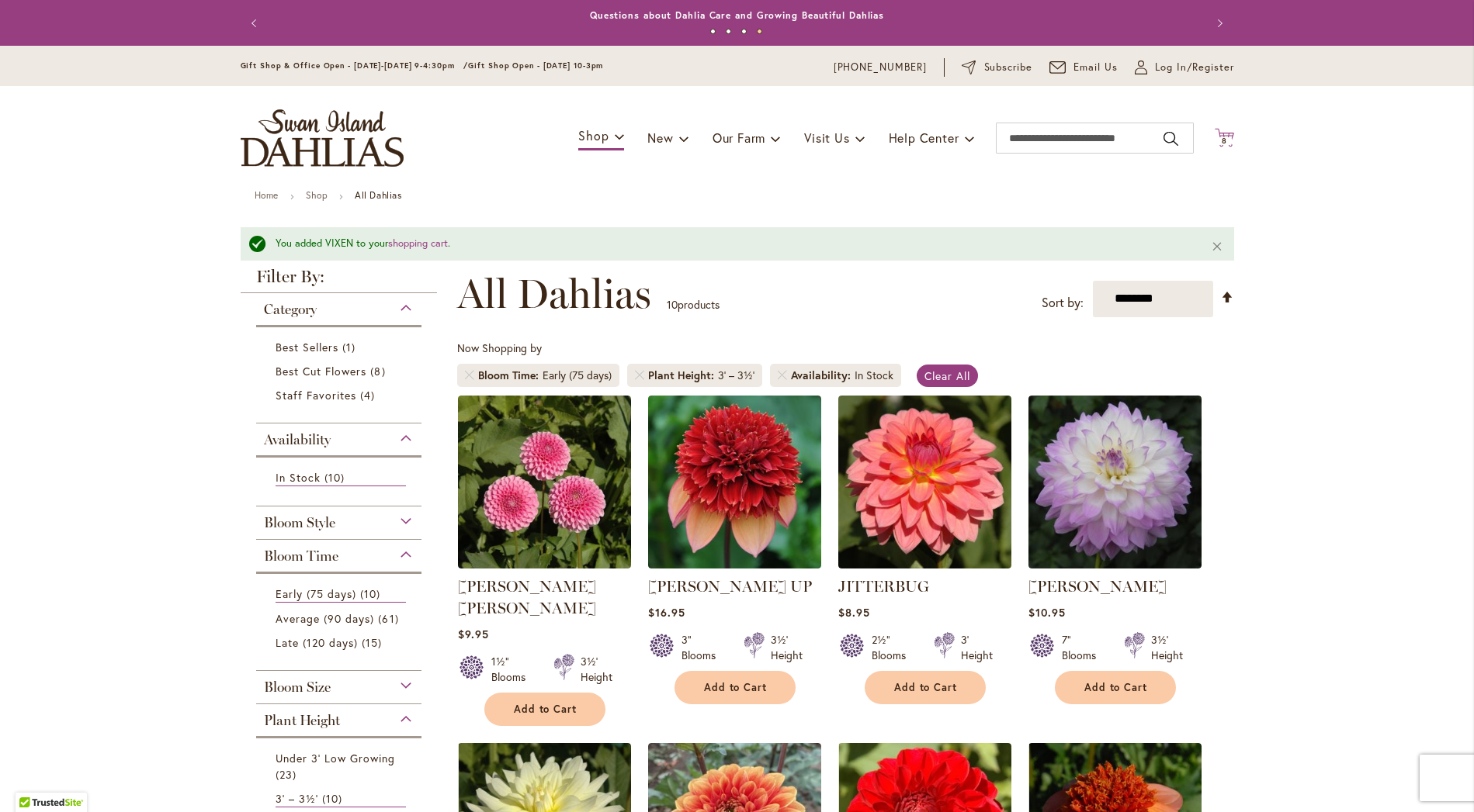
click at [1222, 133] on icon at bounding box center [1224, 137] width 19 height 18
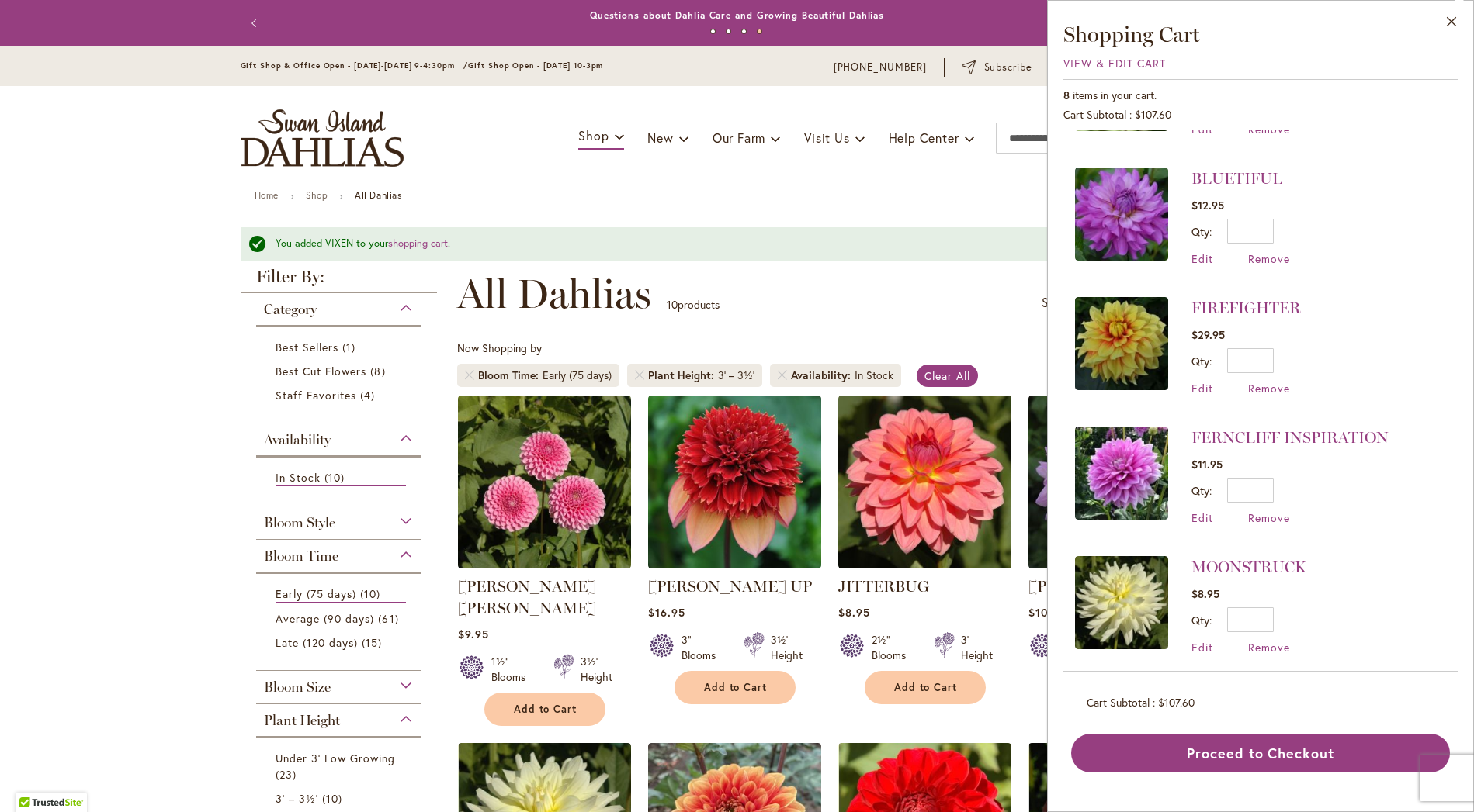
scroll to position [96, 0]
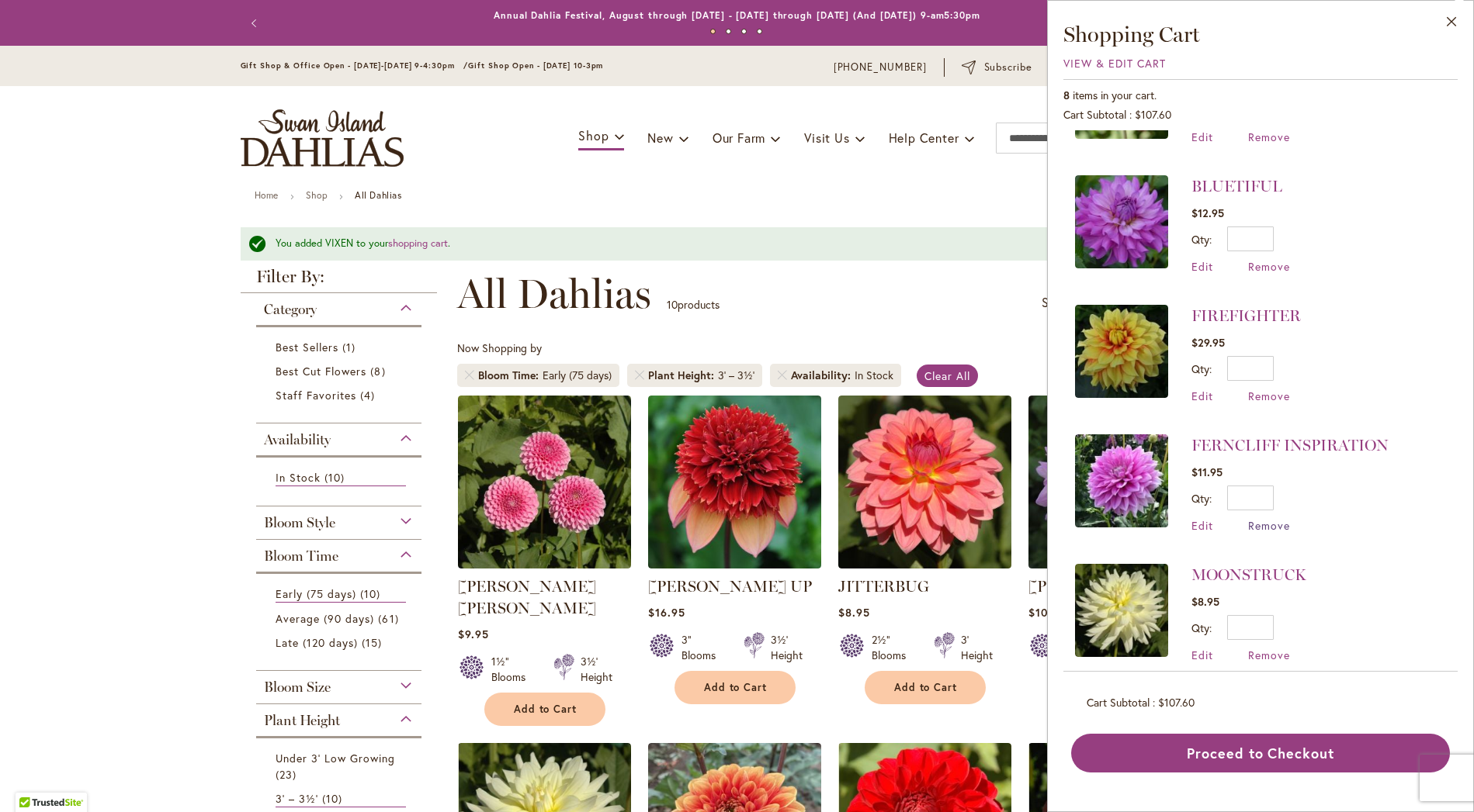
click at [1263, 518] on span "Remove" at bounding box center [1269, 525] width 42 height 14
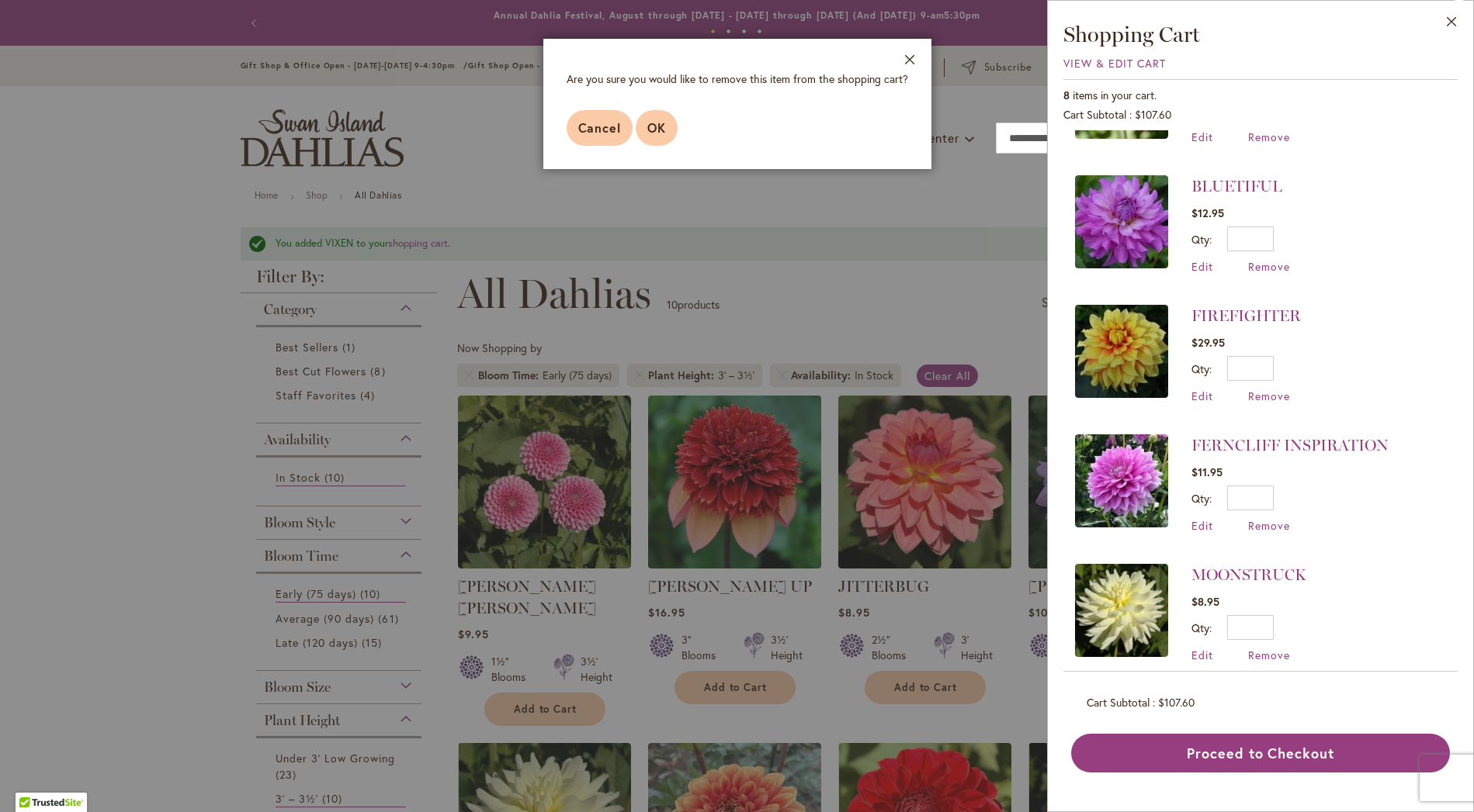
click at [655, 121] on span "OK" at bounding box center [656, 128] width 18 height 16
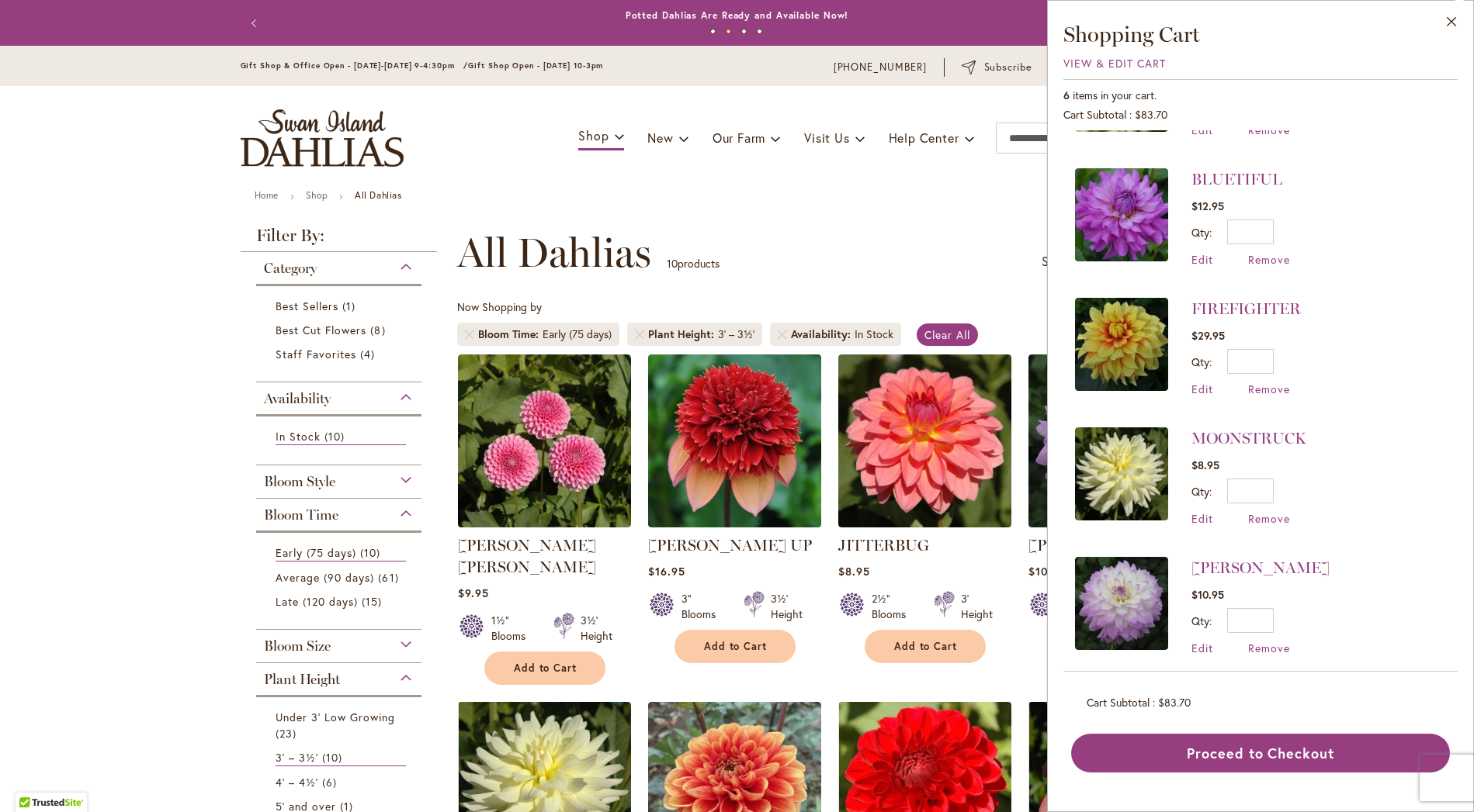
scroll to position [105, 0]
click at [1205, 509] on span "Edit" at bounding box center [1202, 517] width 22 height 14
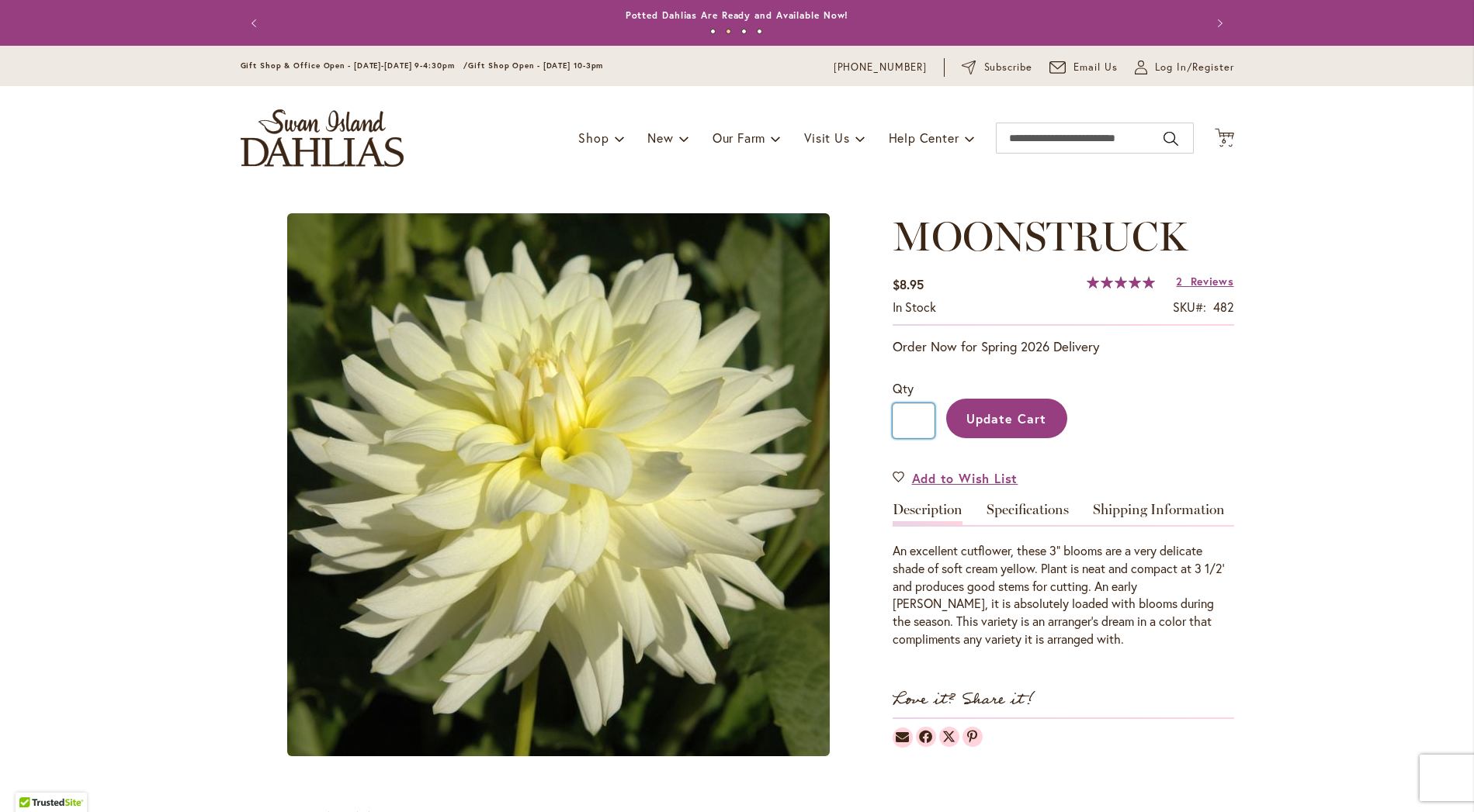
click at [912, 421] on input "*" at bounding box center [913, 421] width 42 height 35
type input "*"
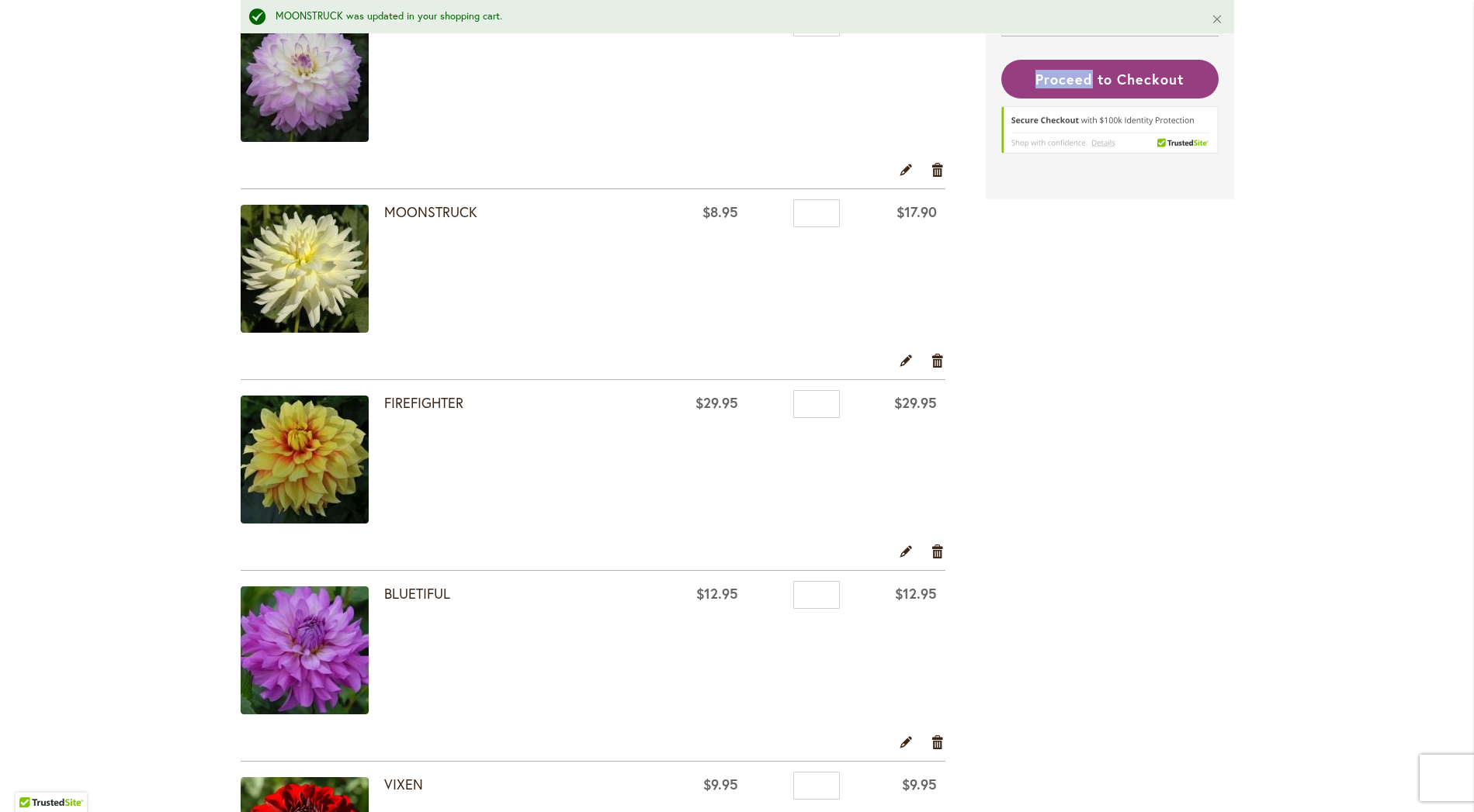
scroll to position [360, 0]
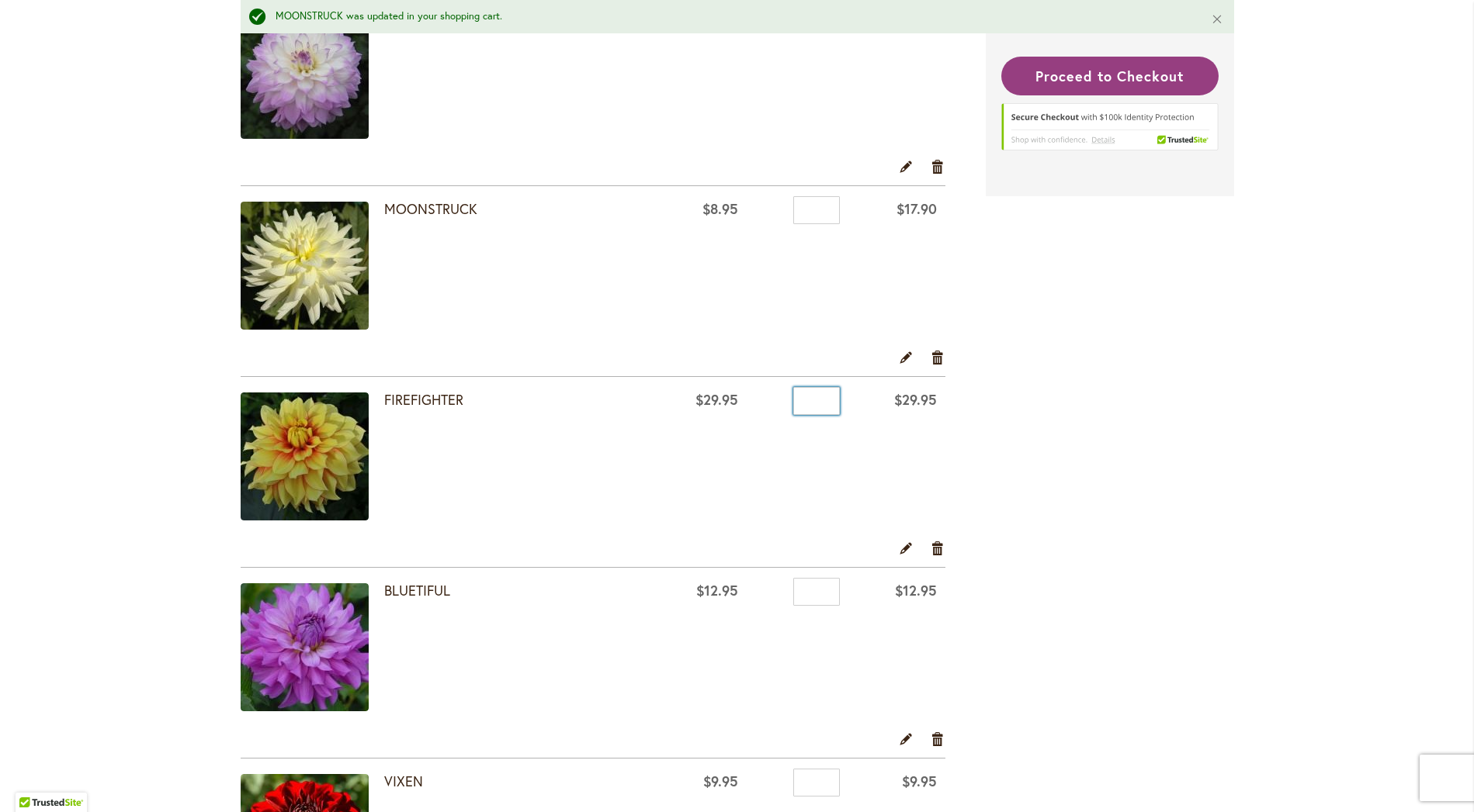
click at [823, 400] on input "*" at bounding box center [816, 401] width 46 height 28
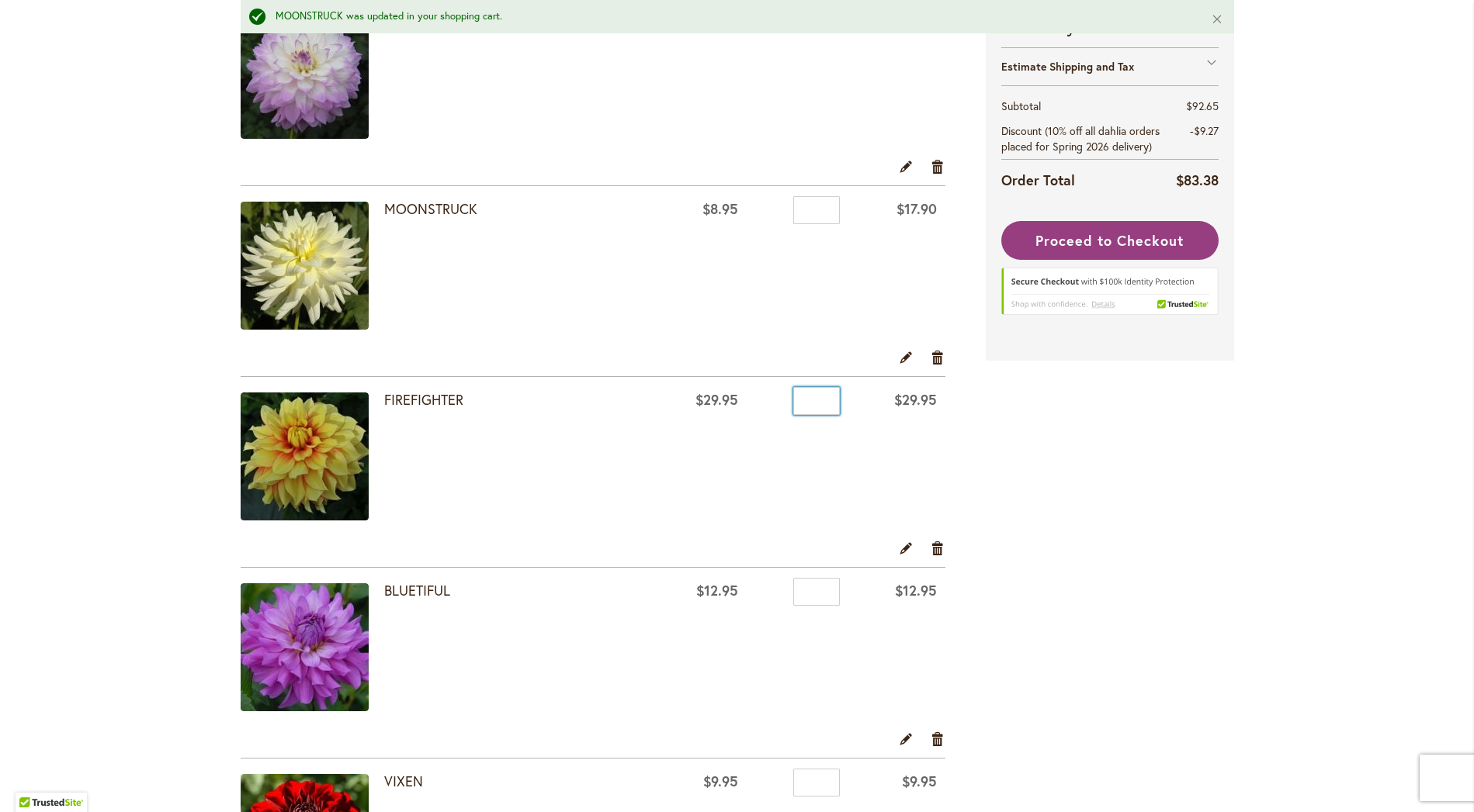
type input "*"
click at [822, 592] on input "*" at bounding box center [816, 592] width 46 height 28
type input "*"
click at [820, 782] on input "*" at bounding box center [816, 782] width 46 height 28
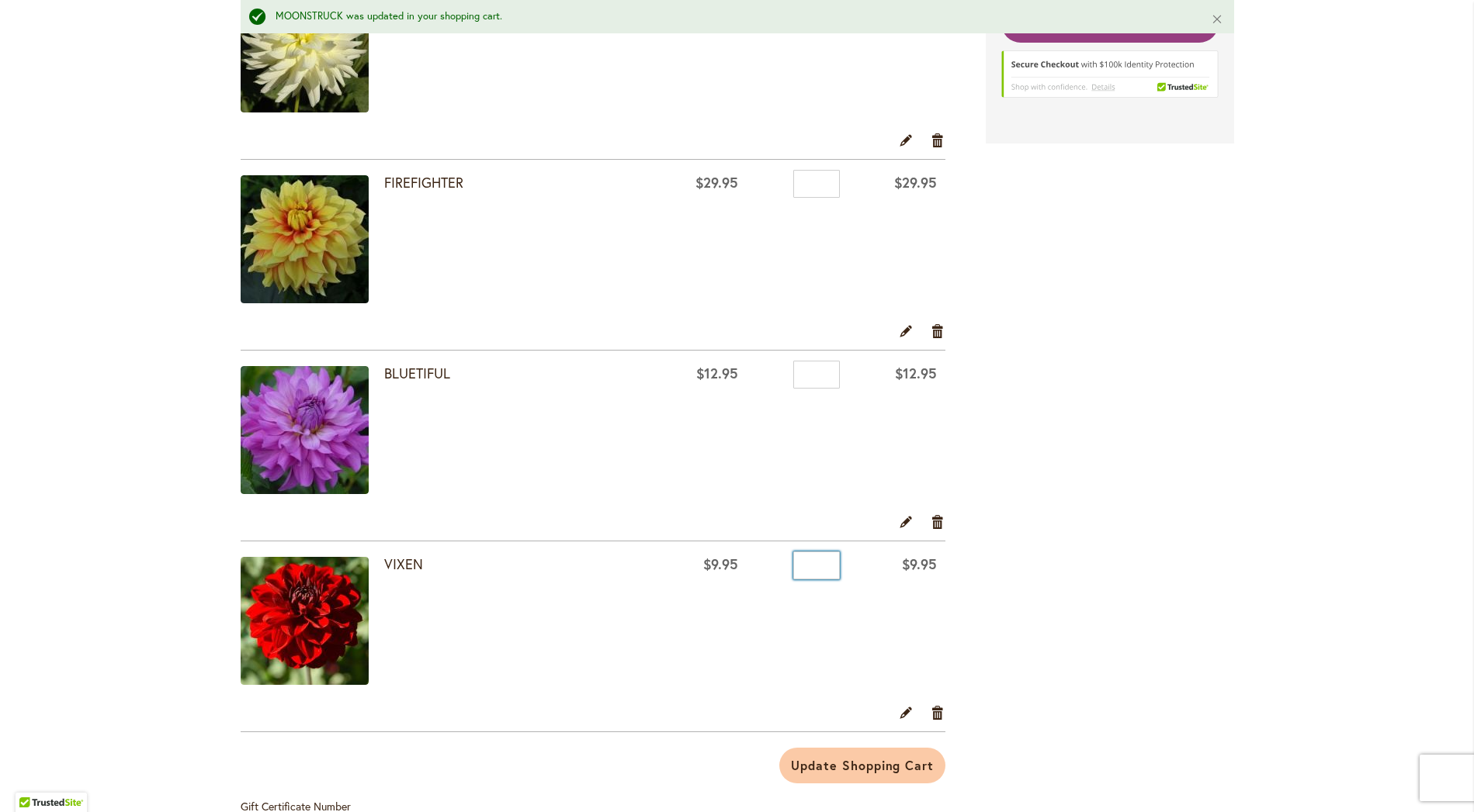
scroll to position [580, 0]
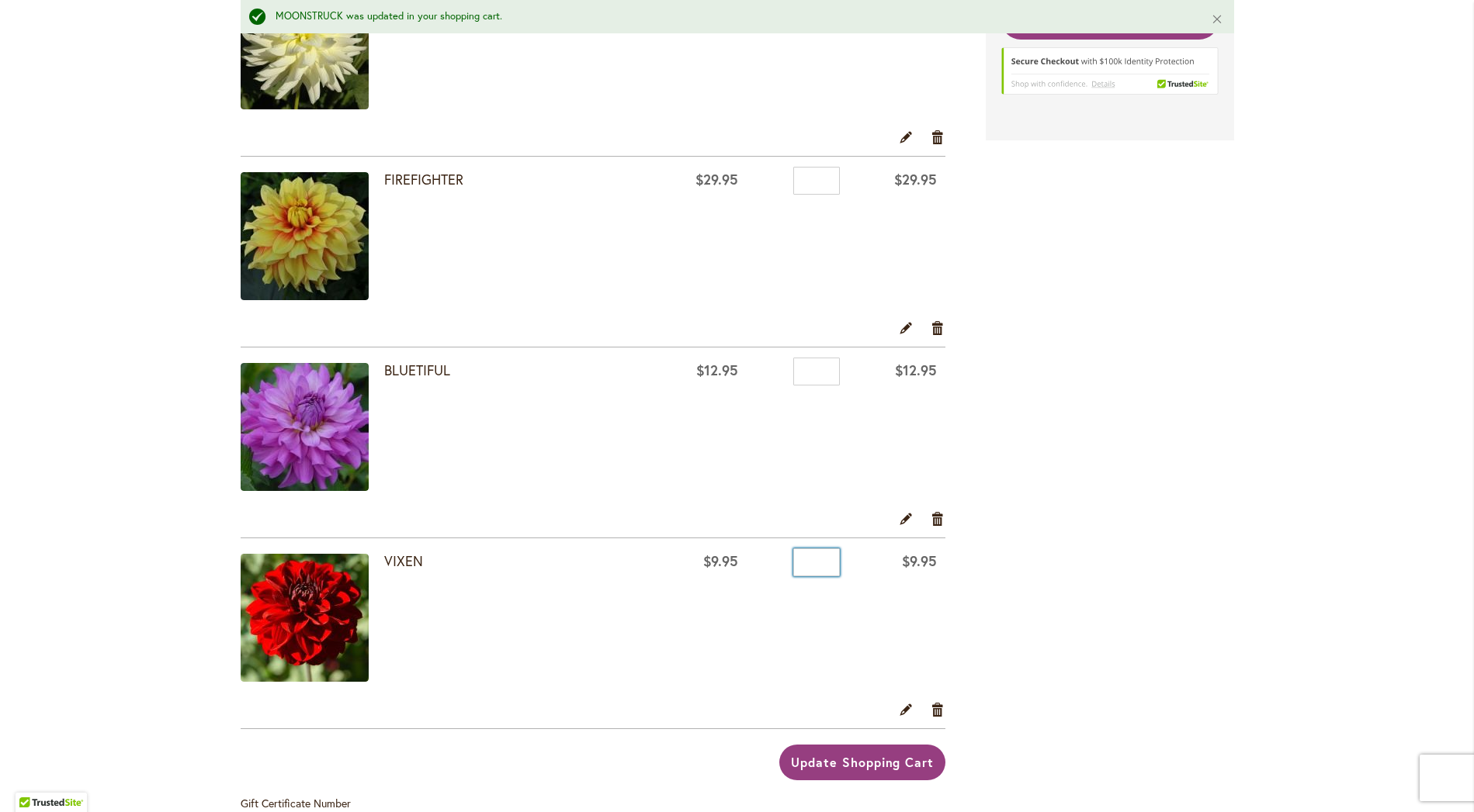
type input "*"
click at [886, 754] on span "Update Shopping Cart" at bounding box center [862, 762] width 143 height 16
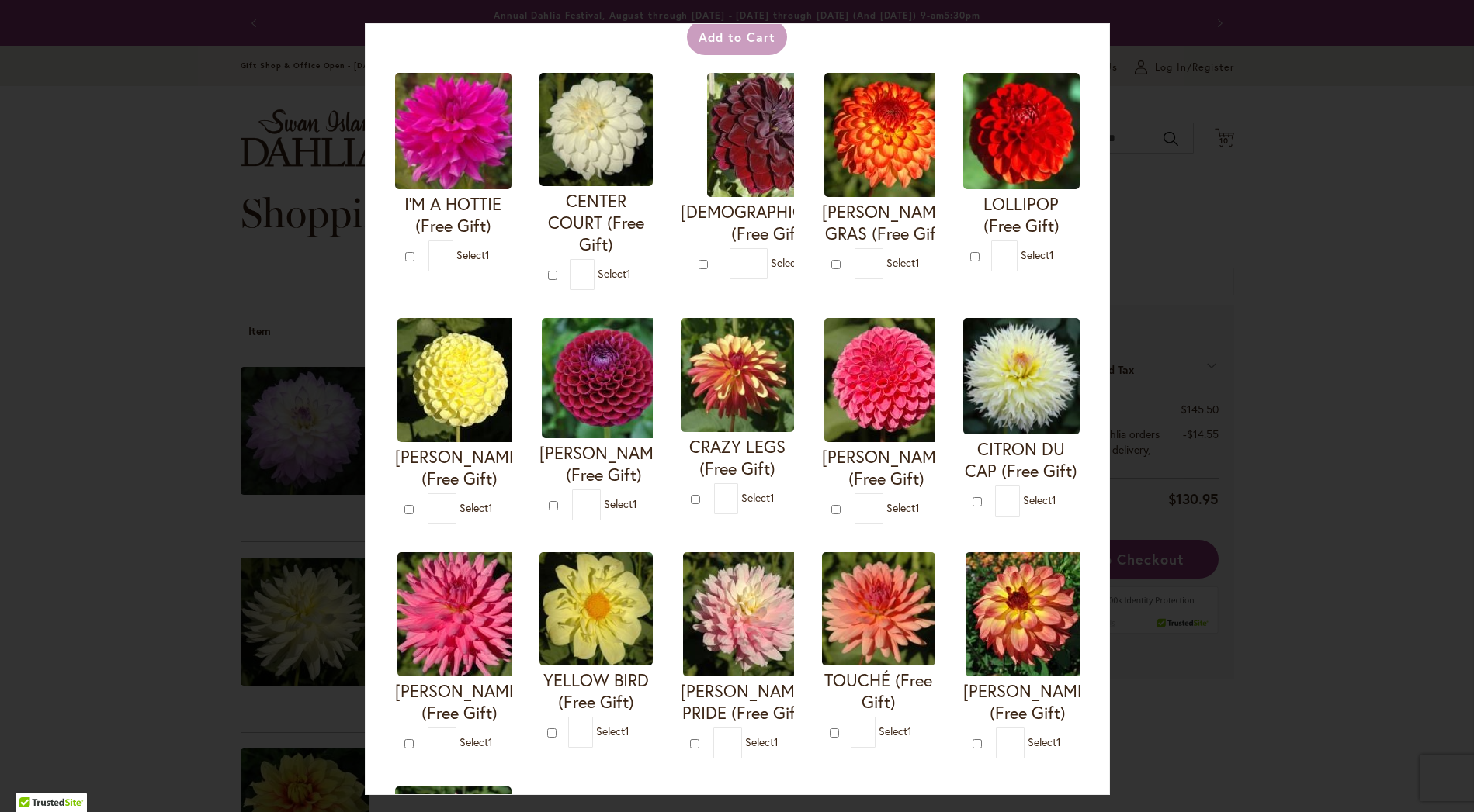
scroll to position [121, 0]
click at [522, 612] on img at bounding box center [459, 614] width 124 height 124
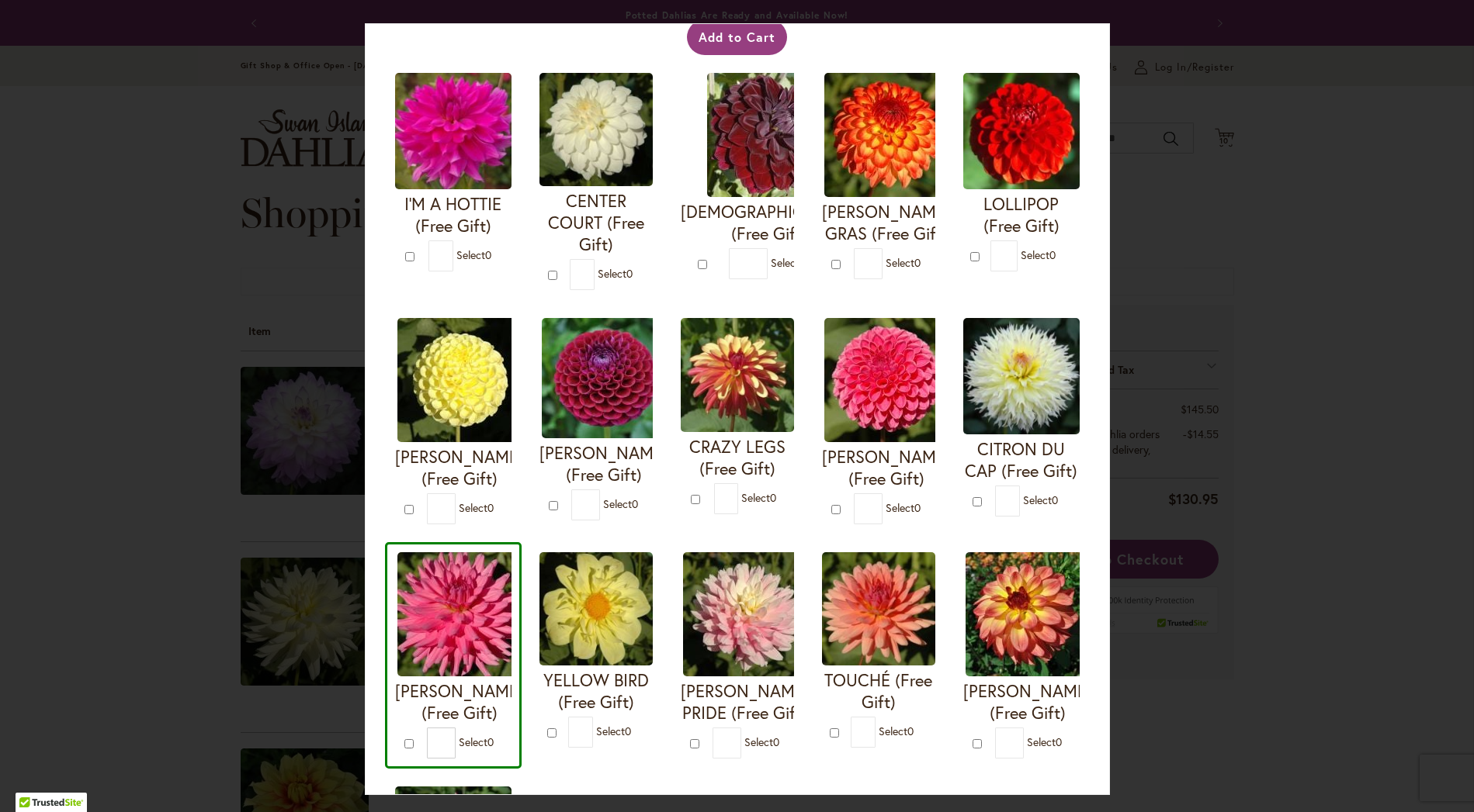
click at [522, 612] on img at bounding box center [459, 614] width 124 height 124
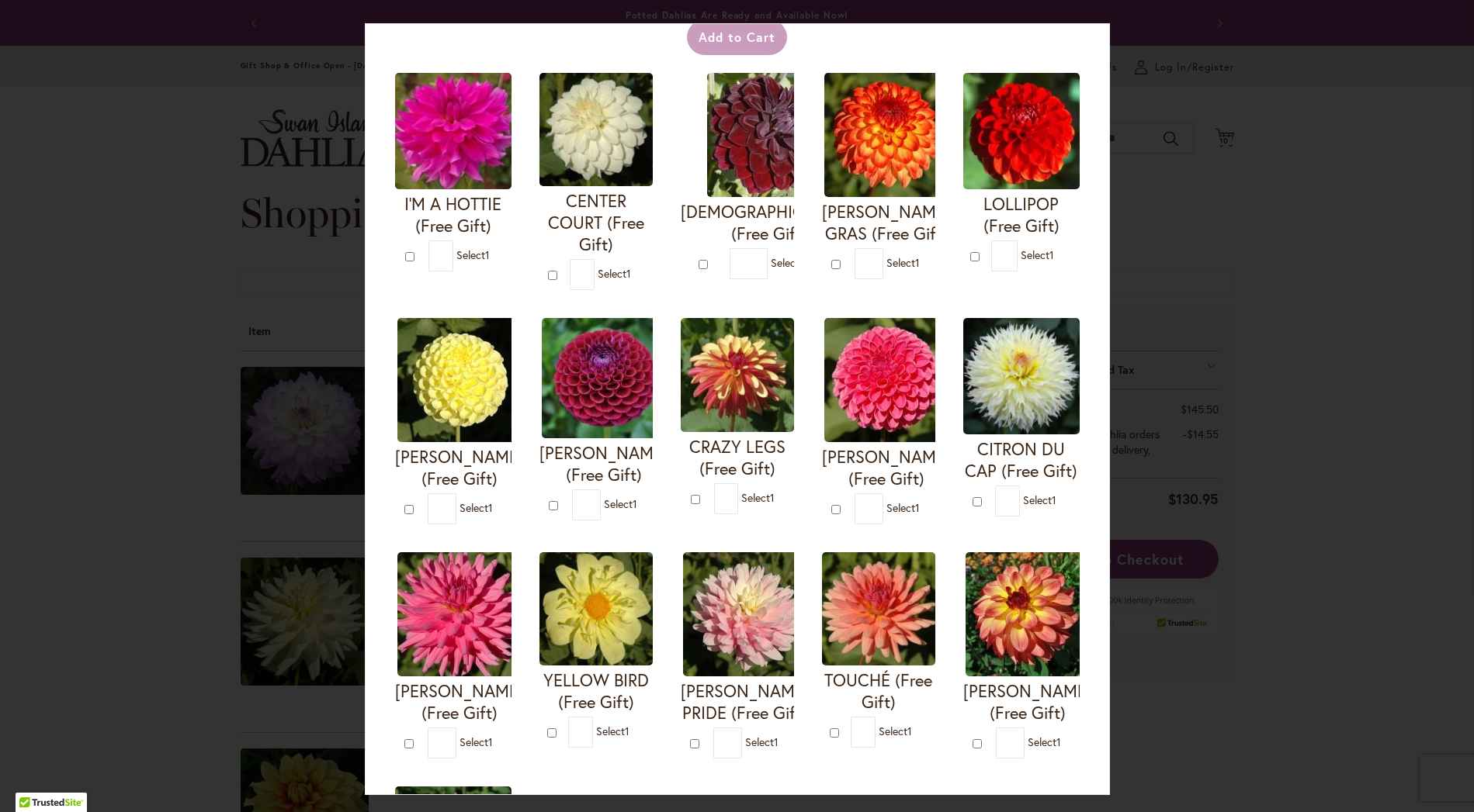
click at [522, 612] on img at bounding box center [459, 614] width 124 height 124
type input "*"
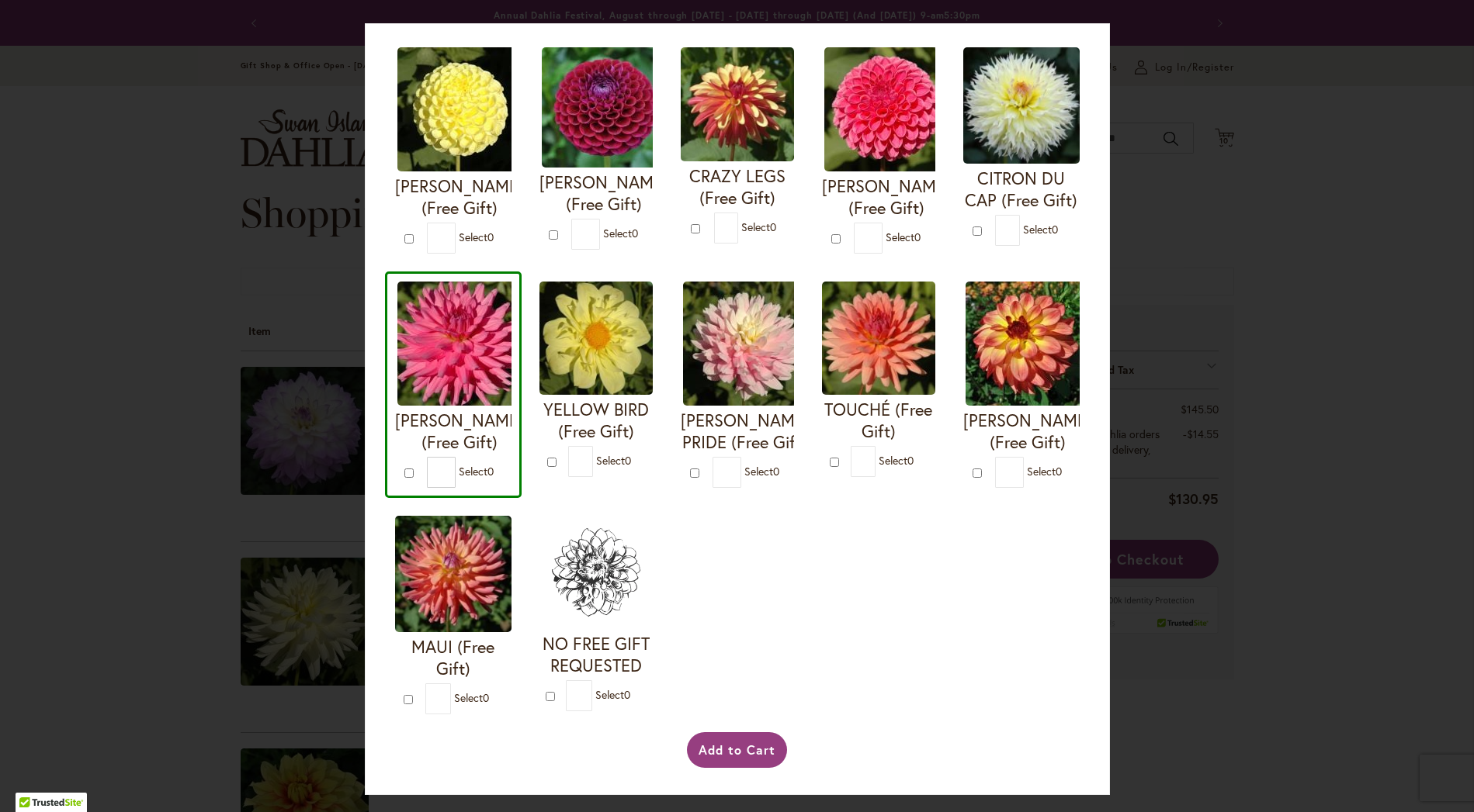
scroll to position [620, 0]
click at [710, 759] on button "Add to Cart" at bounding box center [737, 750] width 100 height 36
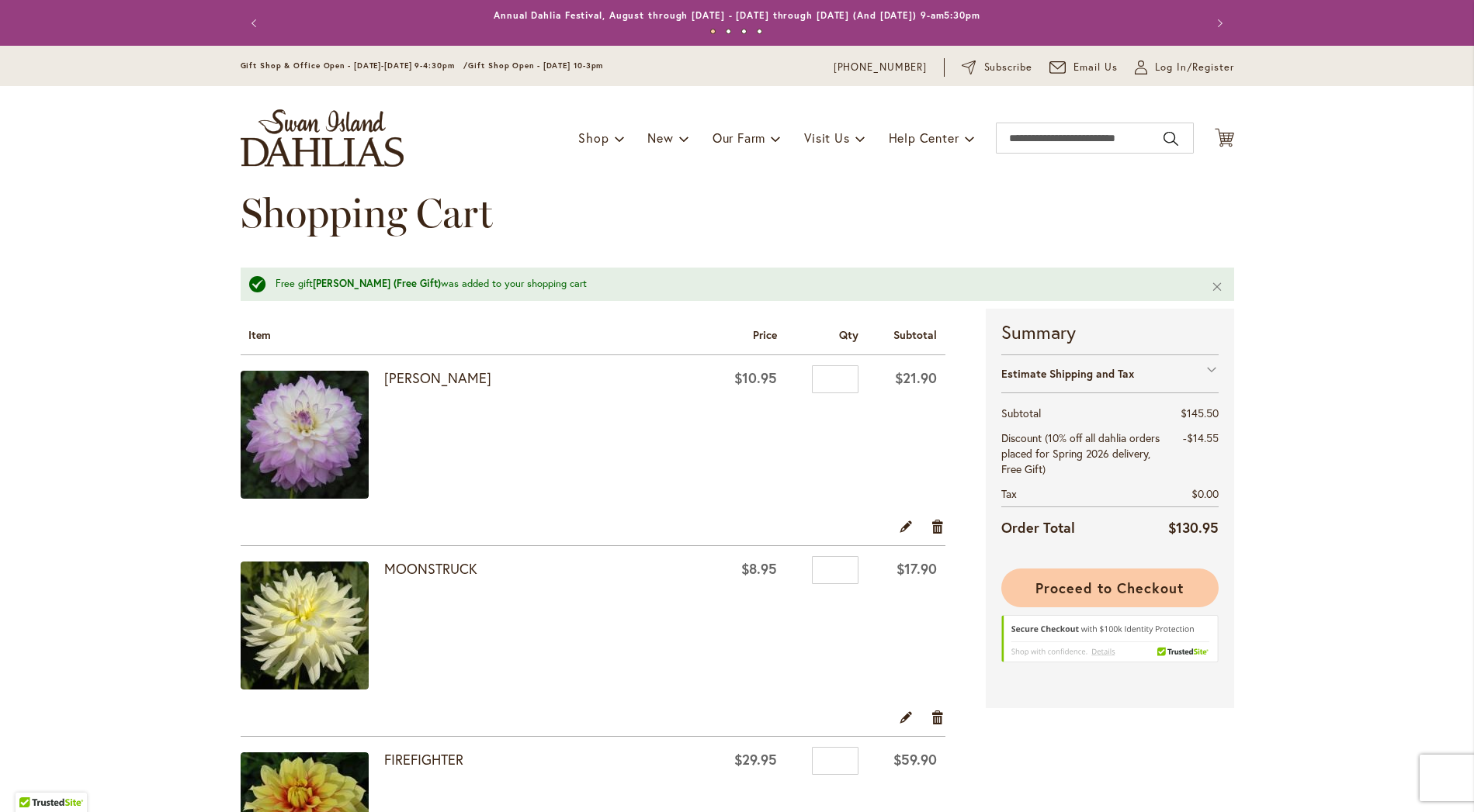
click at [1046, 360] on div "Estimate Shipping and Tax" at bounding box center [1110, 374] width 217 height 38
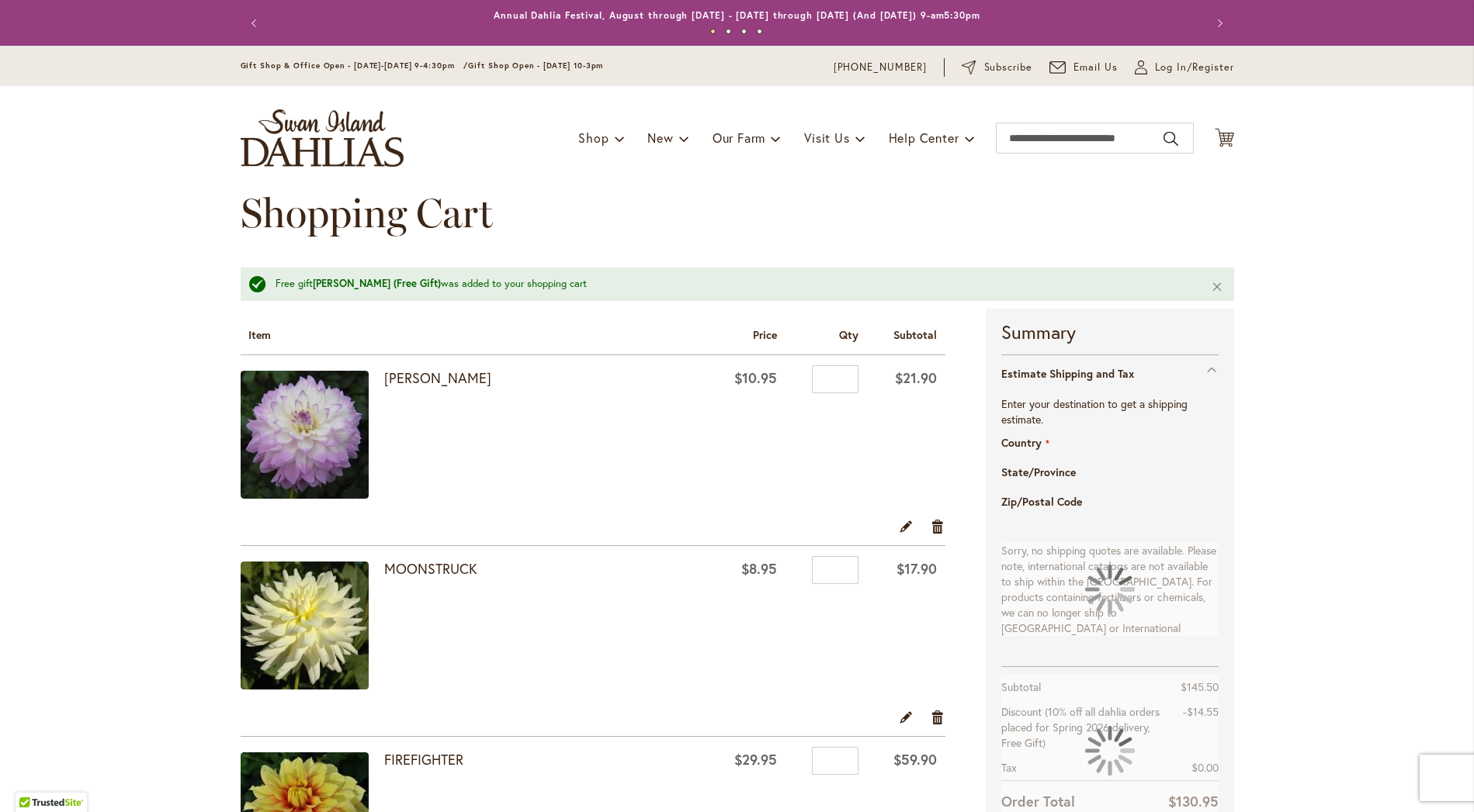
select select "**"
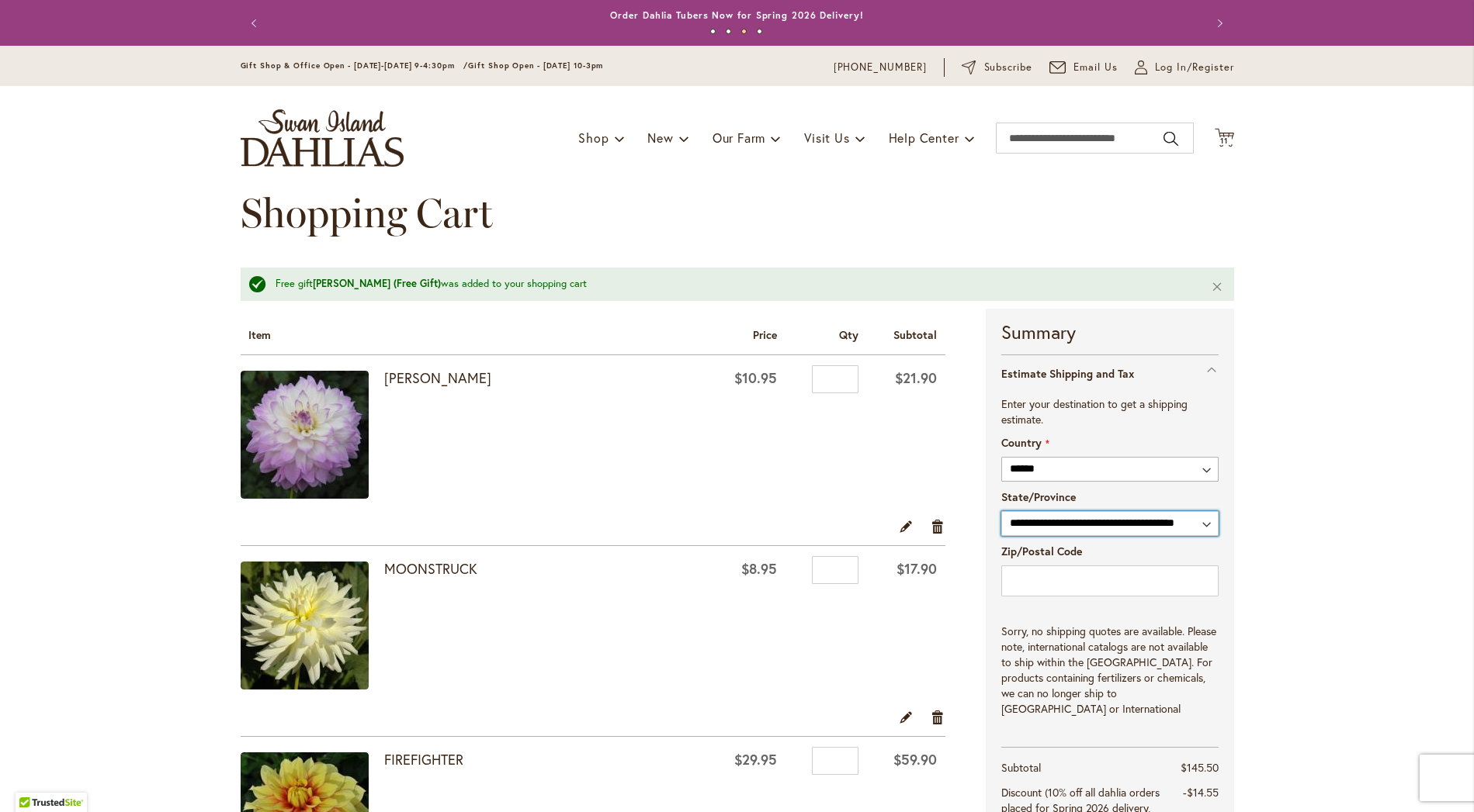
select select "**"
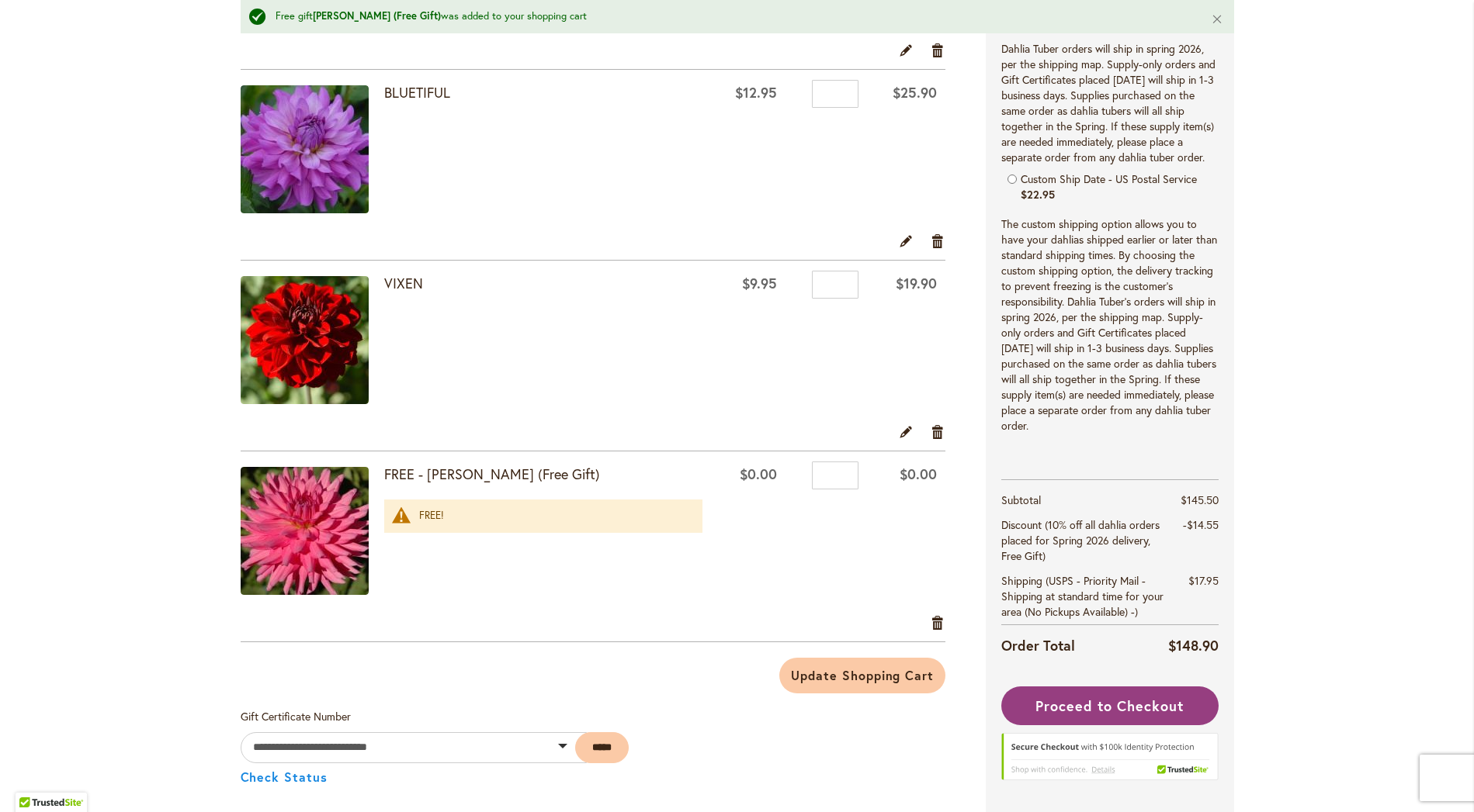
scroll to position [861, 0]
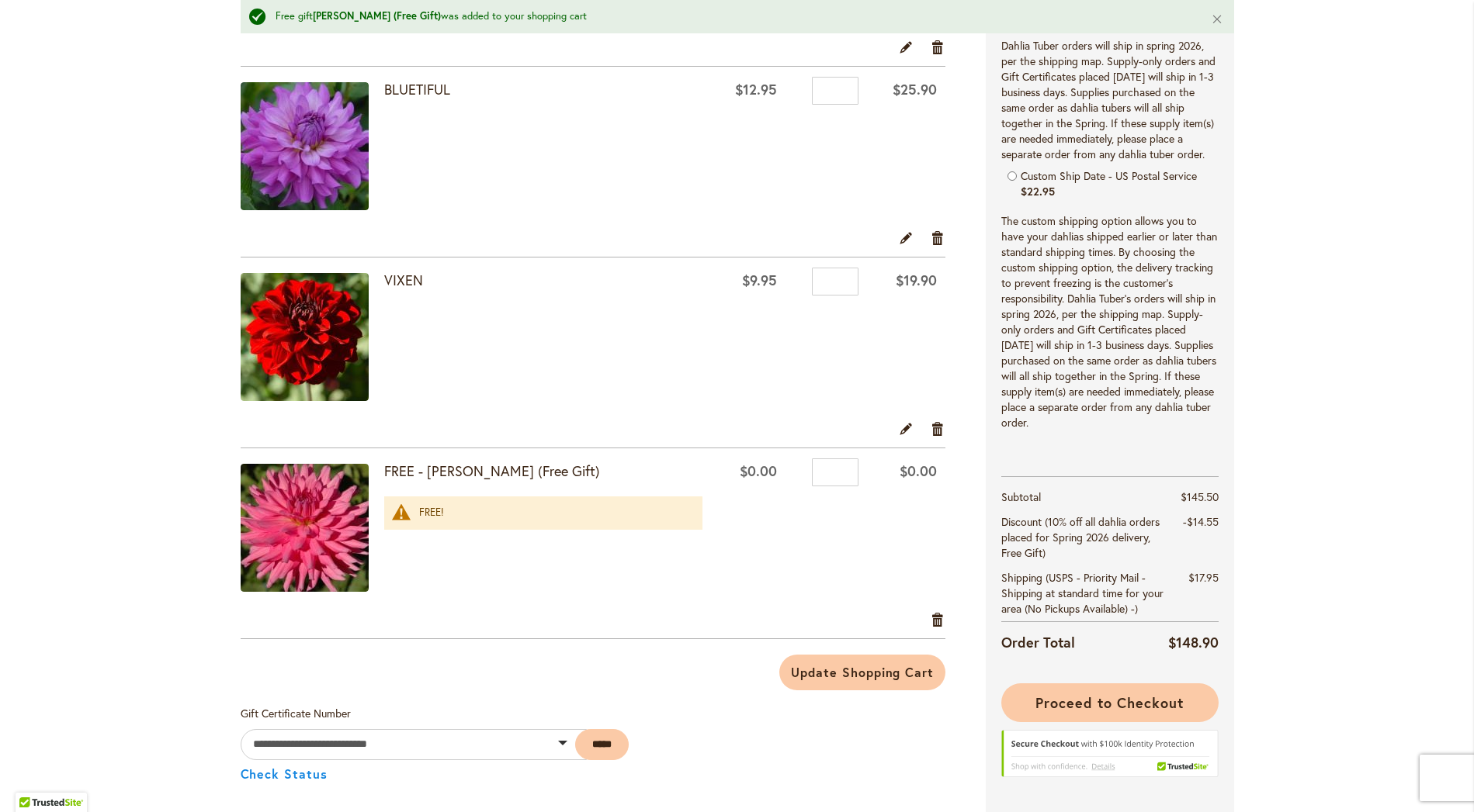
type input "*****"
click at [1158, 693] on span "Proceed to Checkout" at bounding box center [1109, 702] width 148 height 18
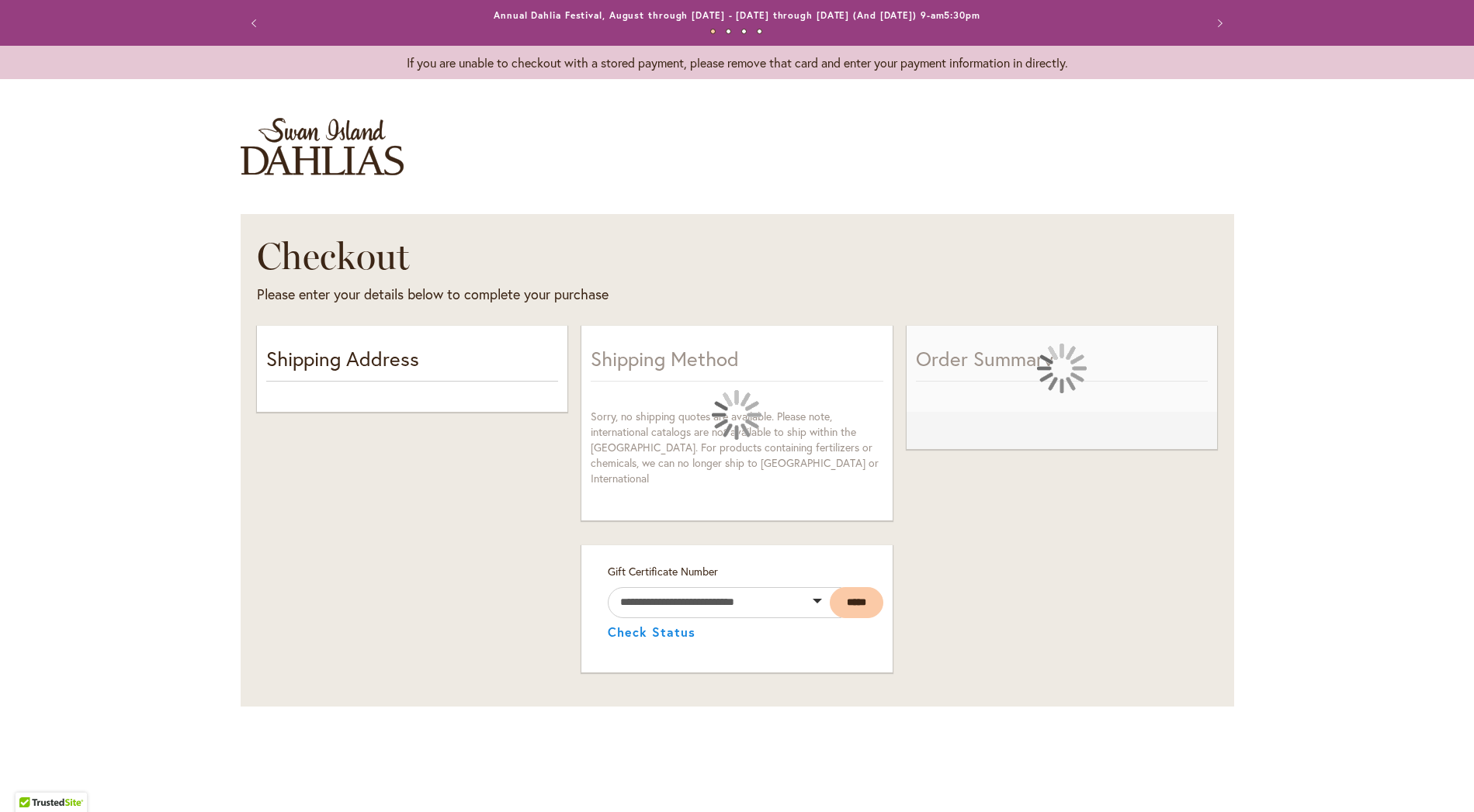
select select "**"
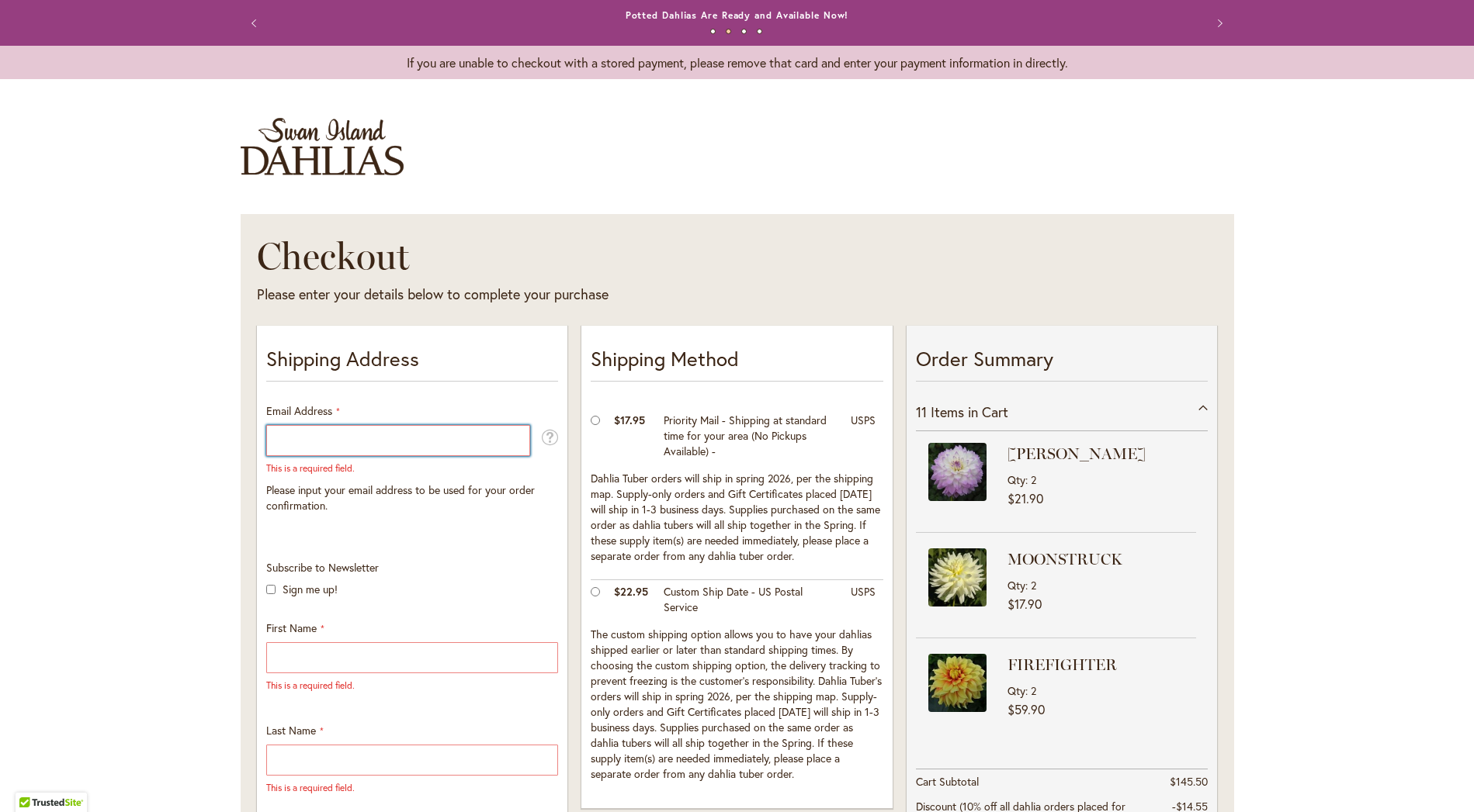
type input "**********"
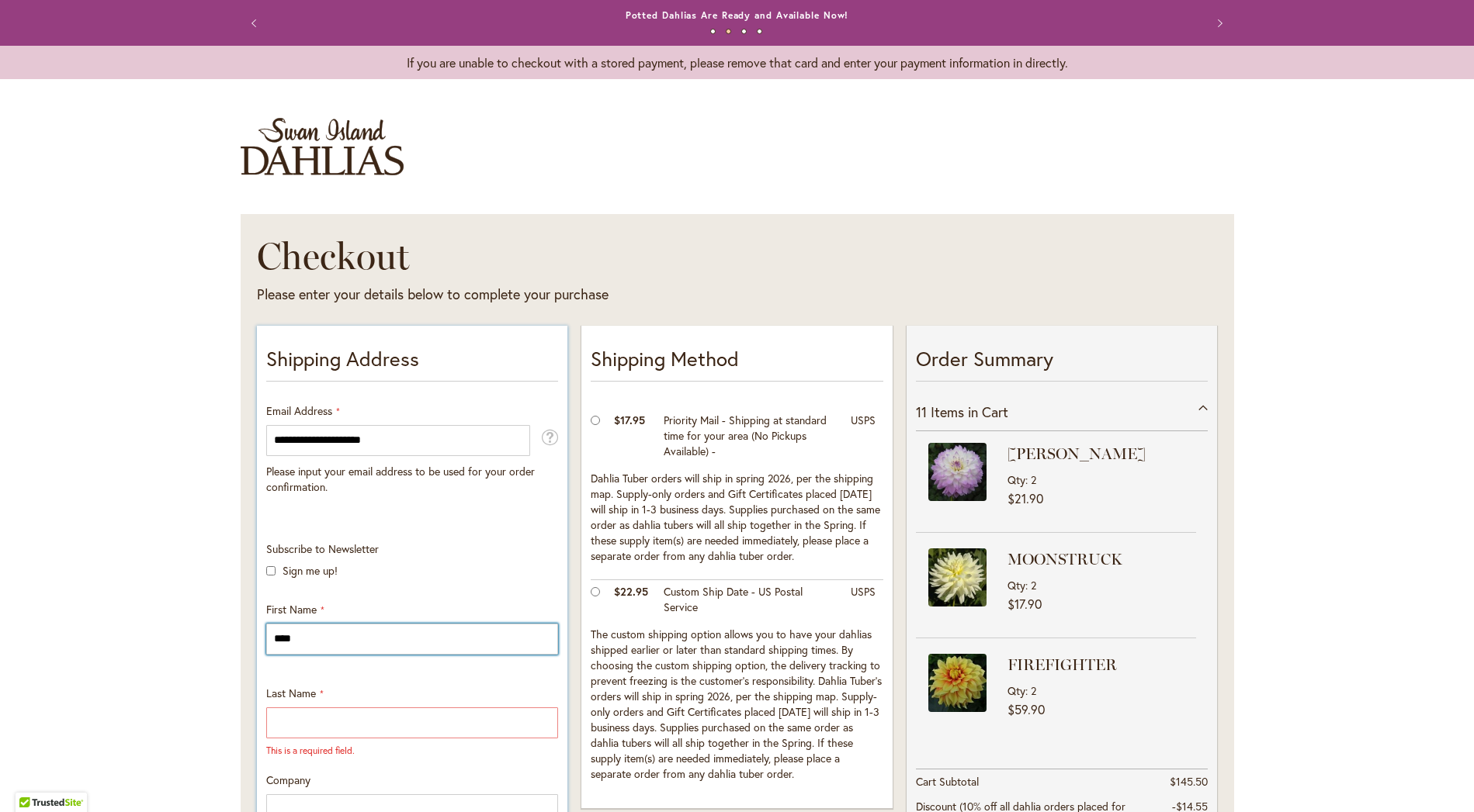
type input "****"
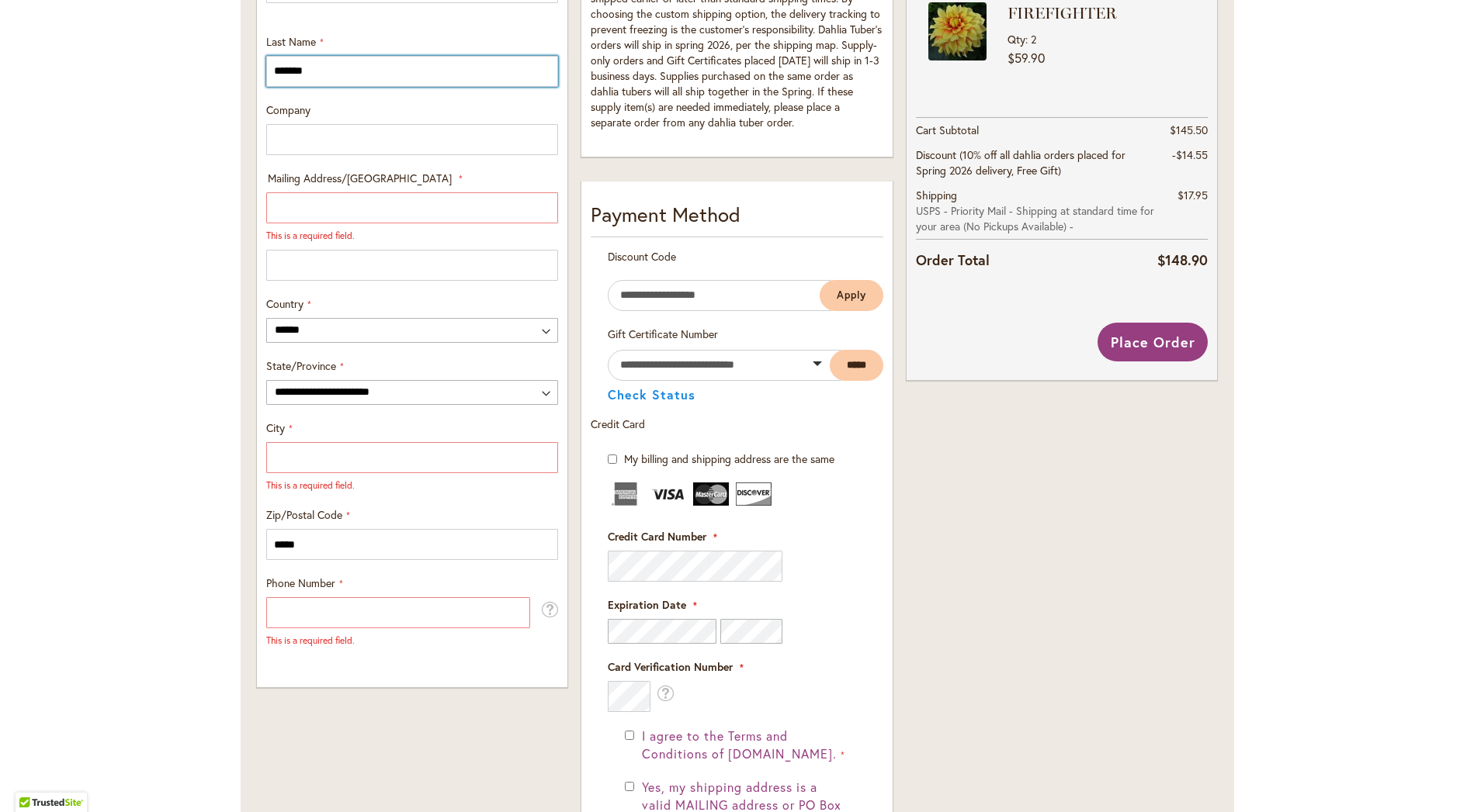
scroll to position [653, 0]
type input "*******"
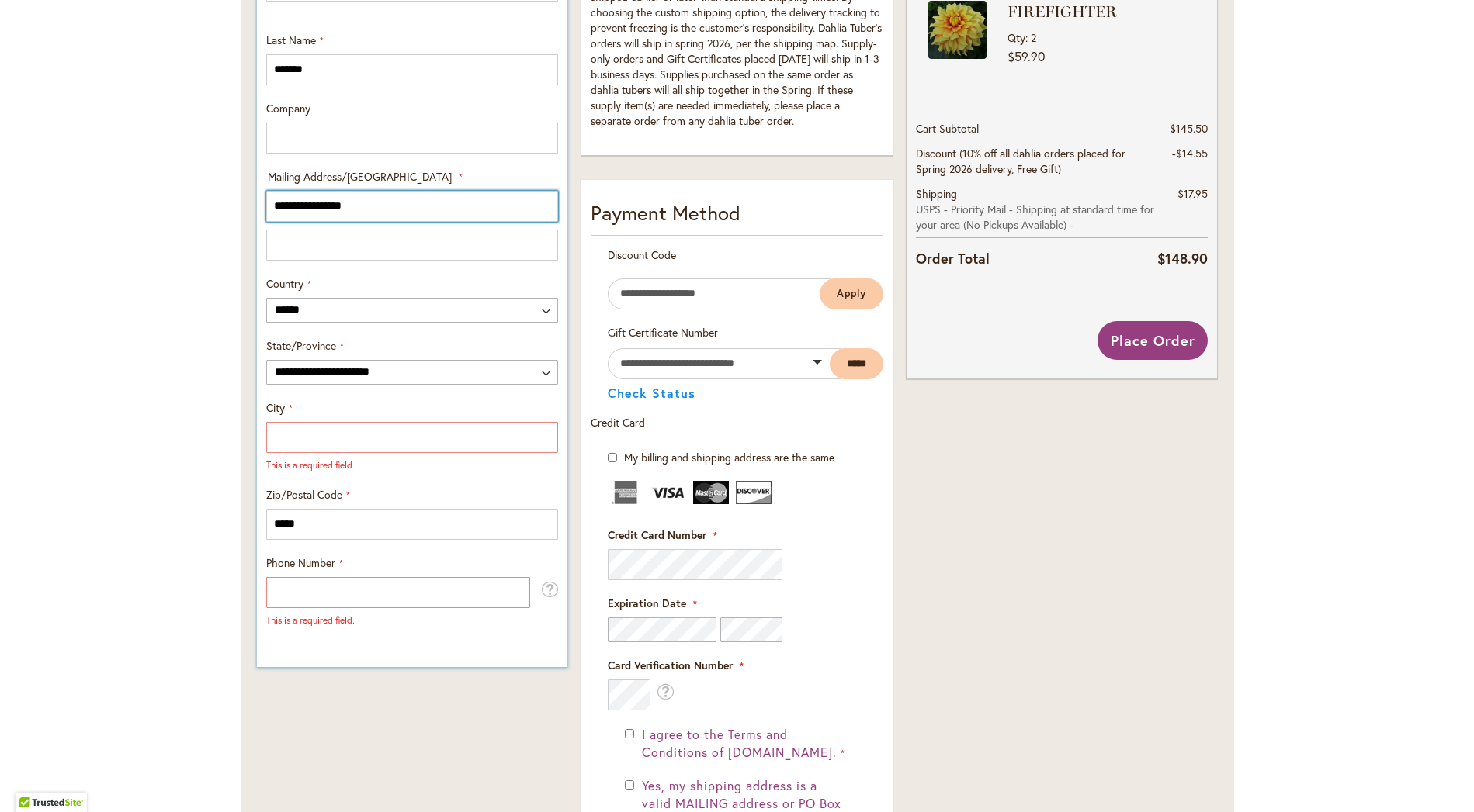
type input "**********"
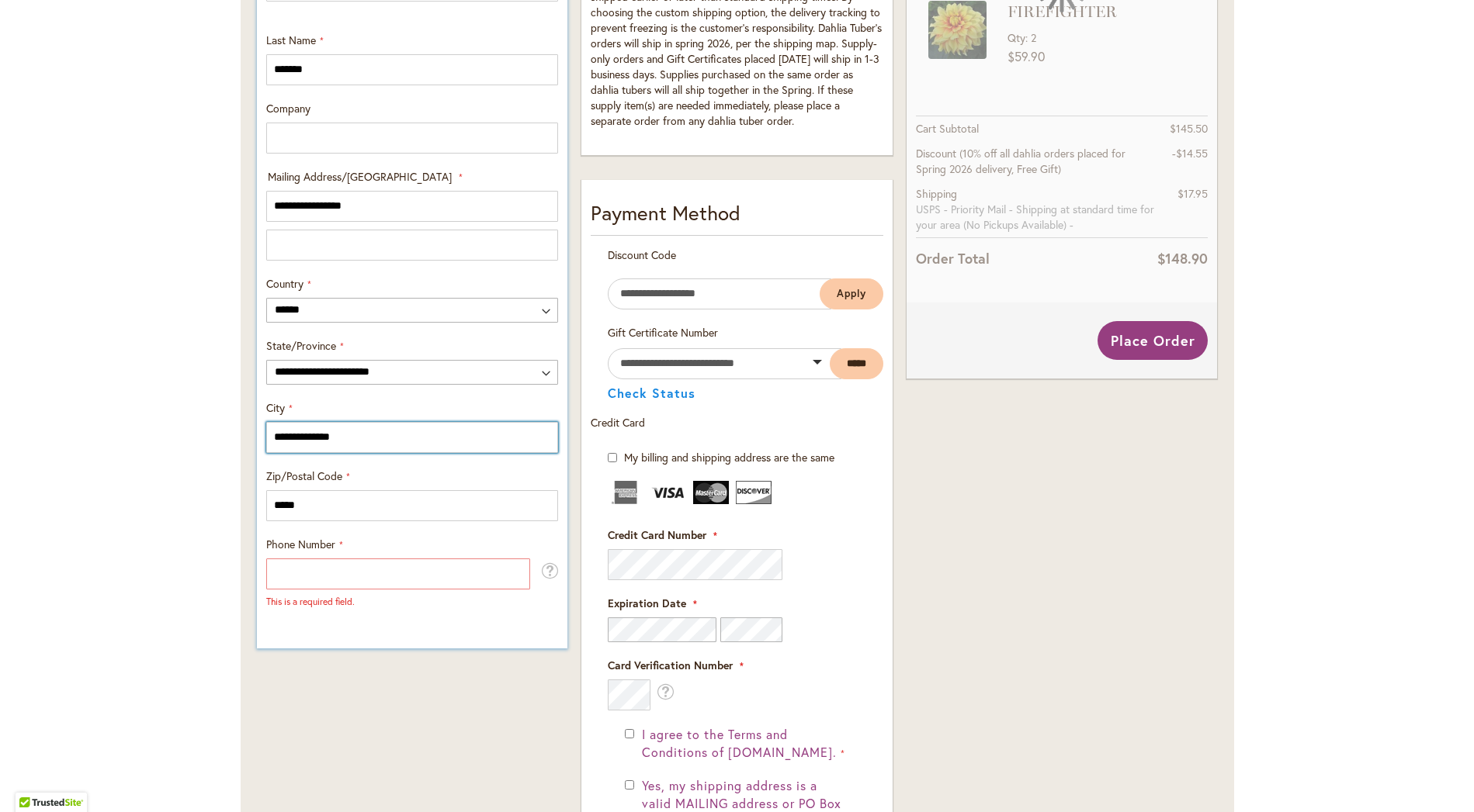
type input "**********"
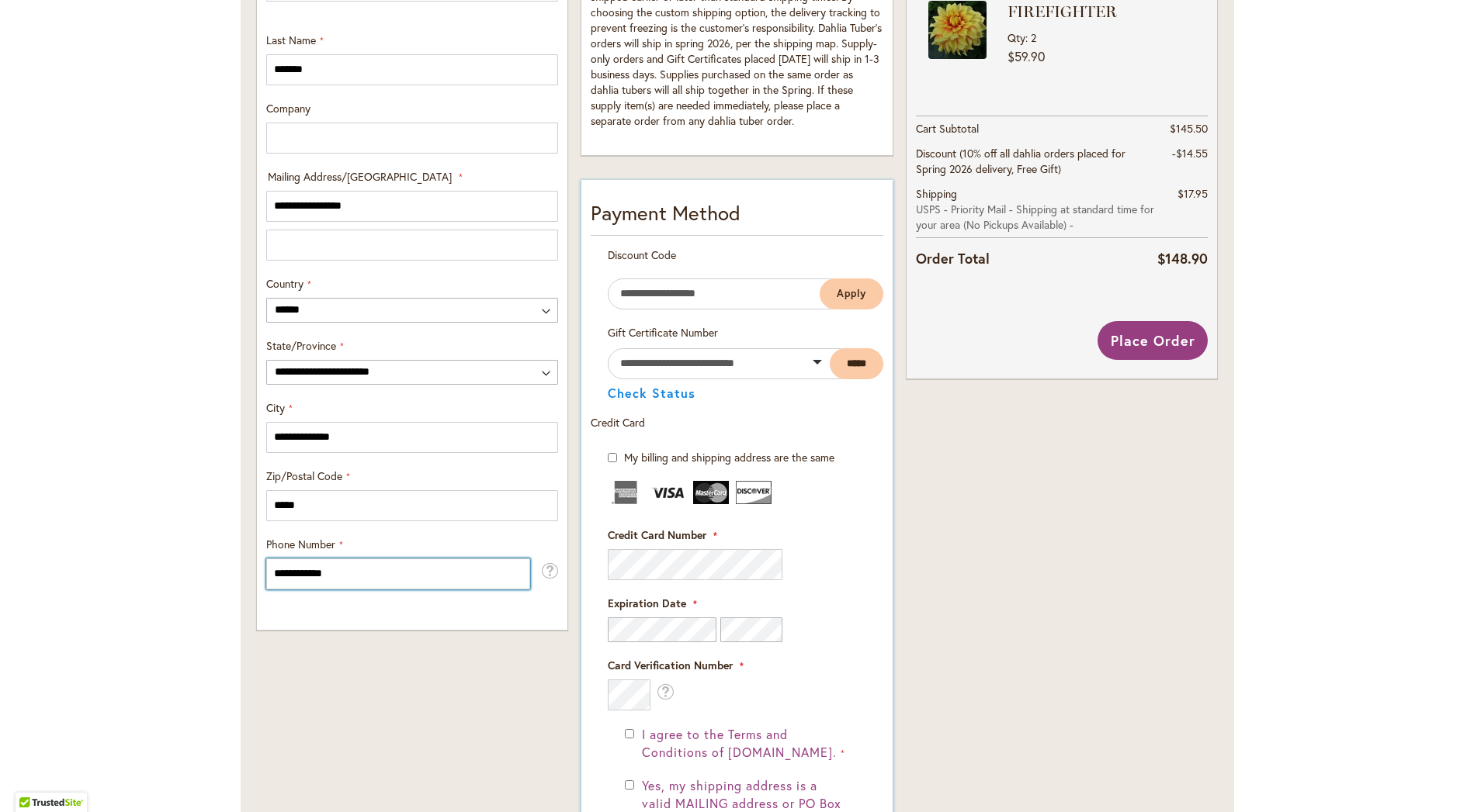
type input "**********"
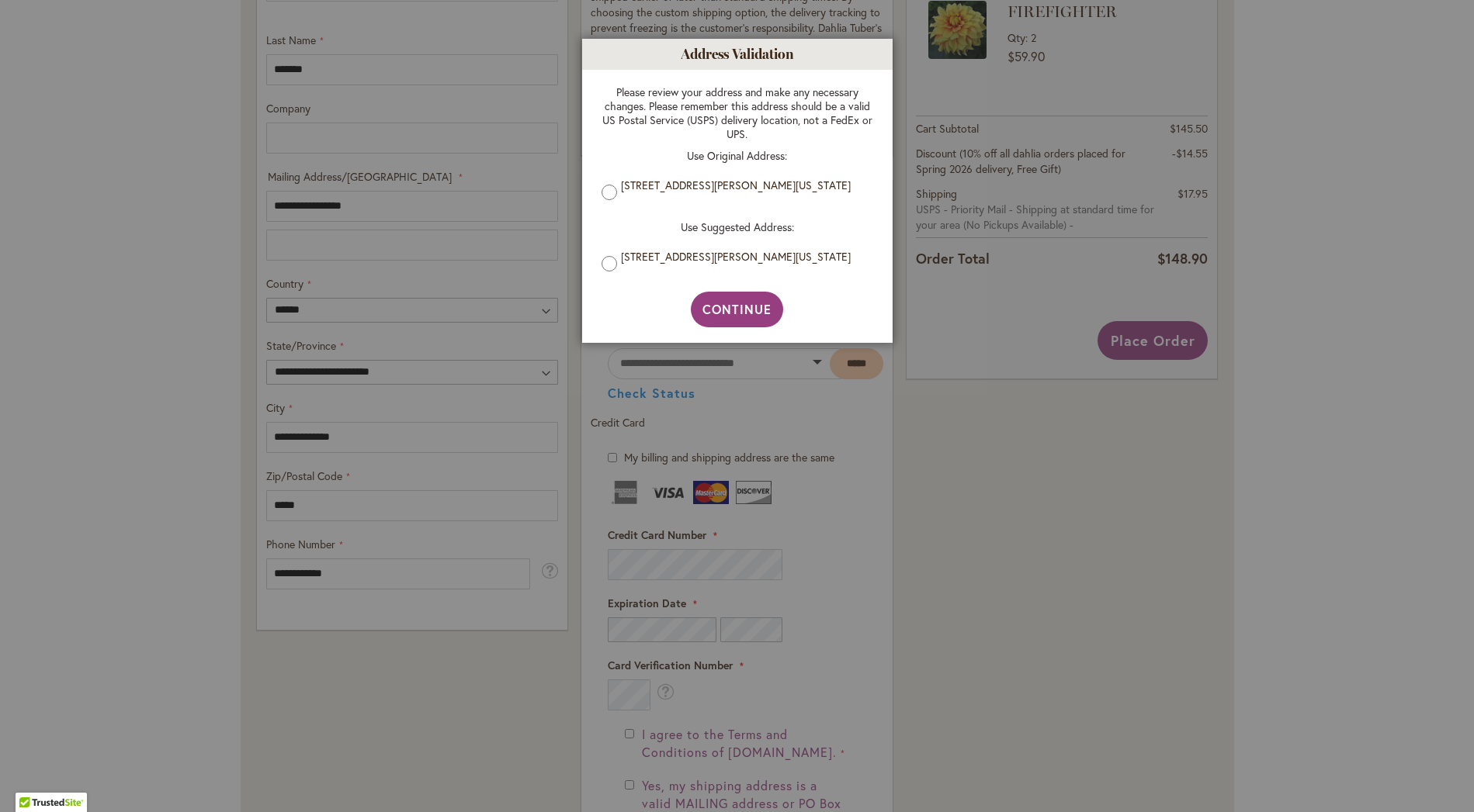
click at [733, 313] on span "Continue" at bounding box center [737, 309] width 69 height 16
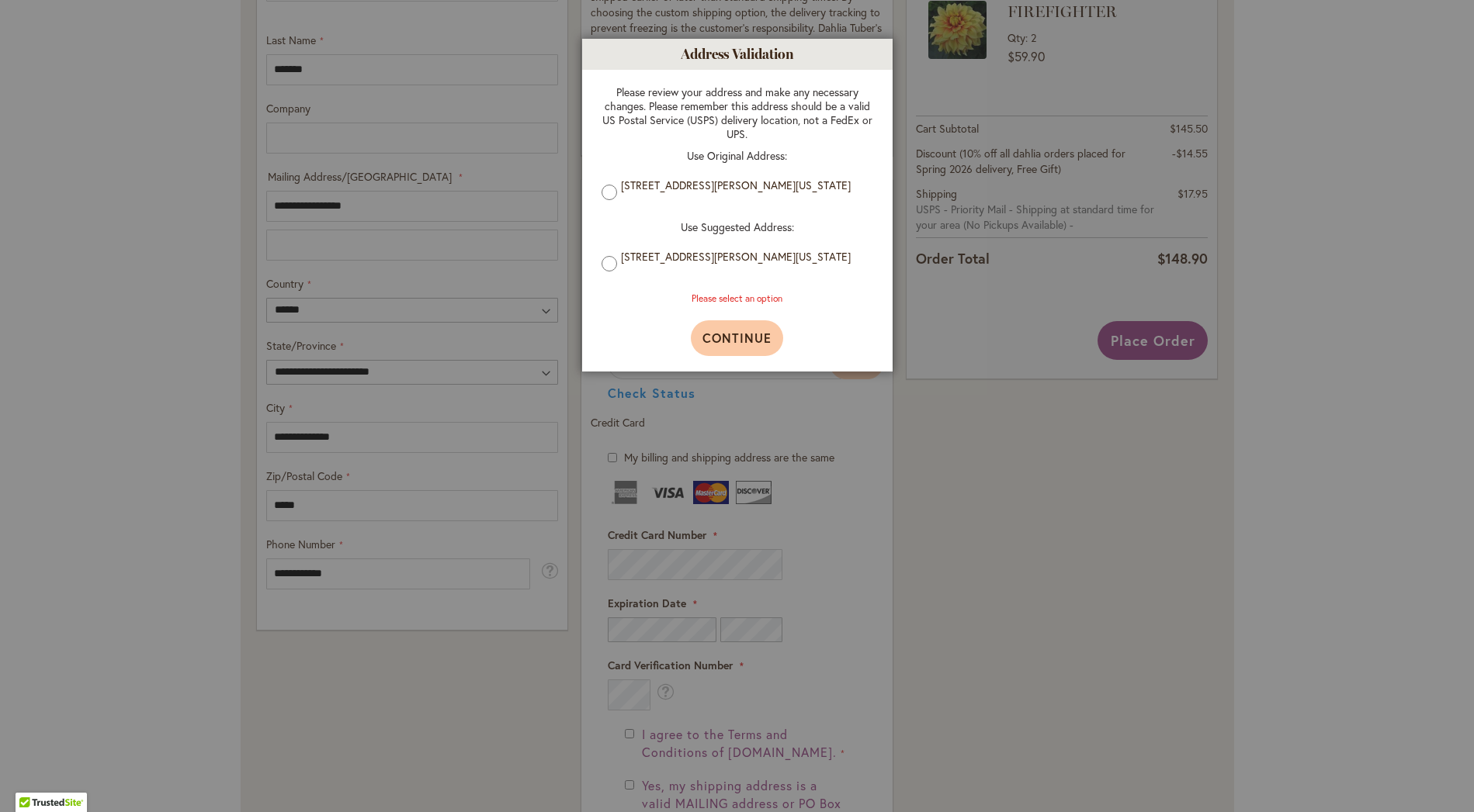
click at [735, 326] on button "Continue" at bounding box center [737, 338] width 93 height 36
click at [737, 329] on button "Continue" at bounding box center [737, 338] width 93 height 36
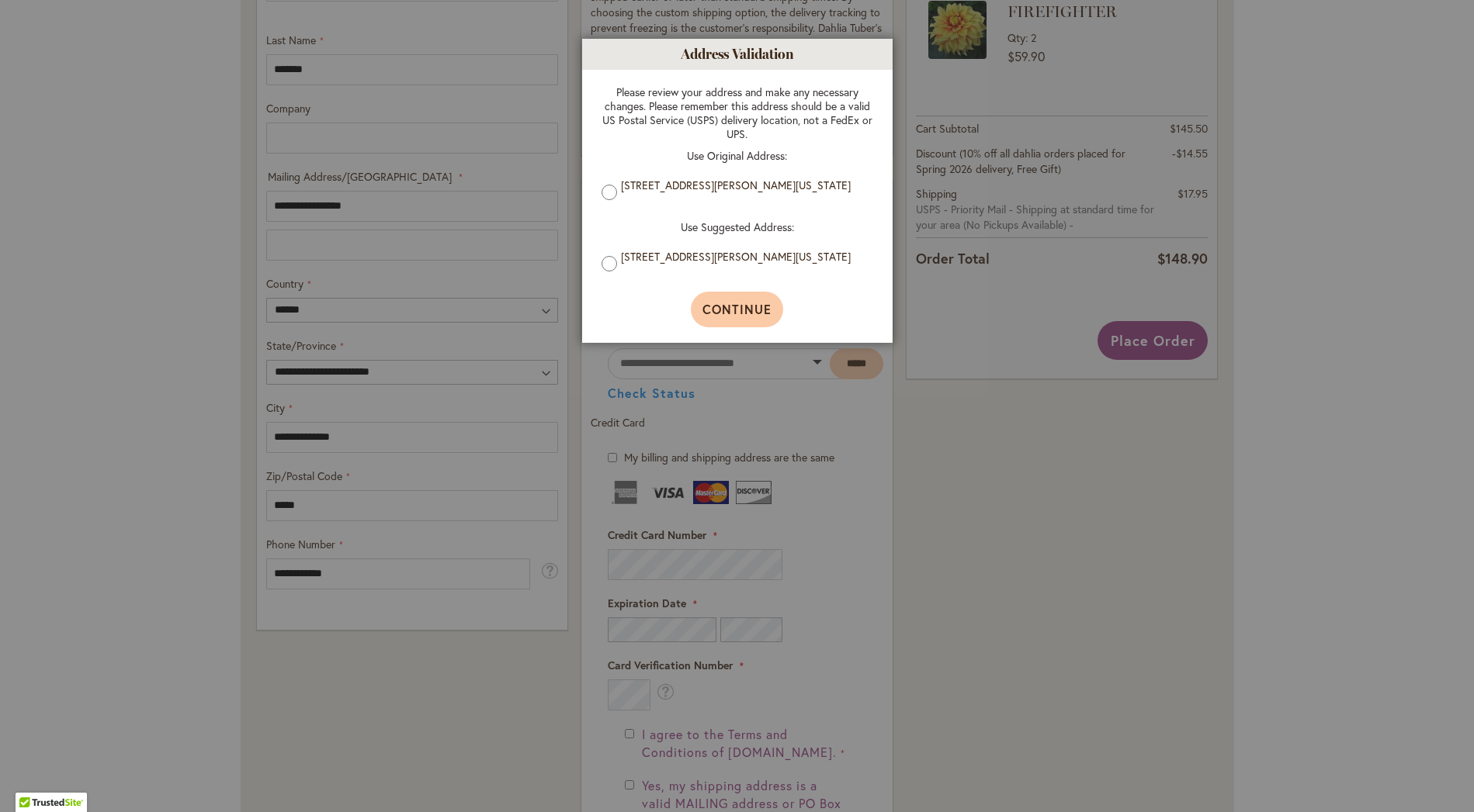
click at [733, 304] on span "Continue" at bounding box center [737, 309] width 69 height 16
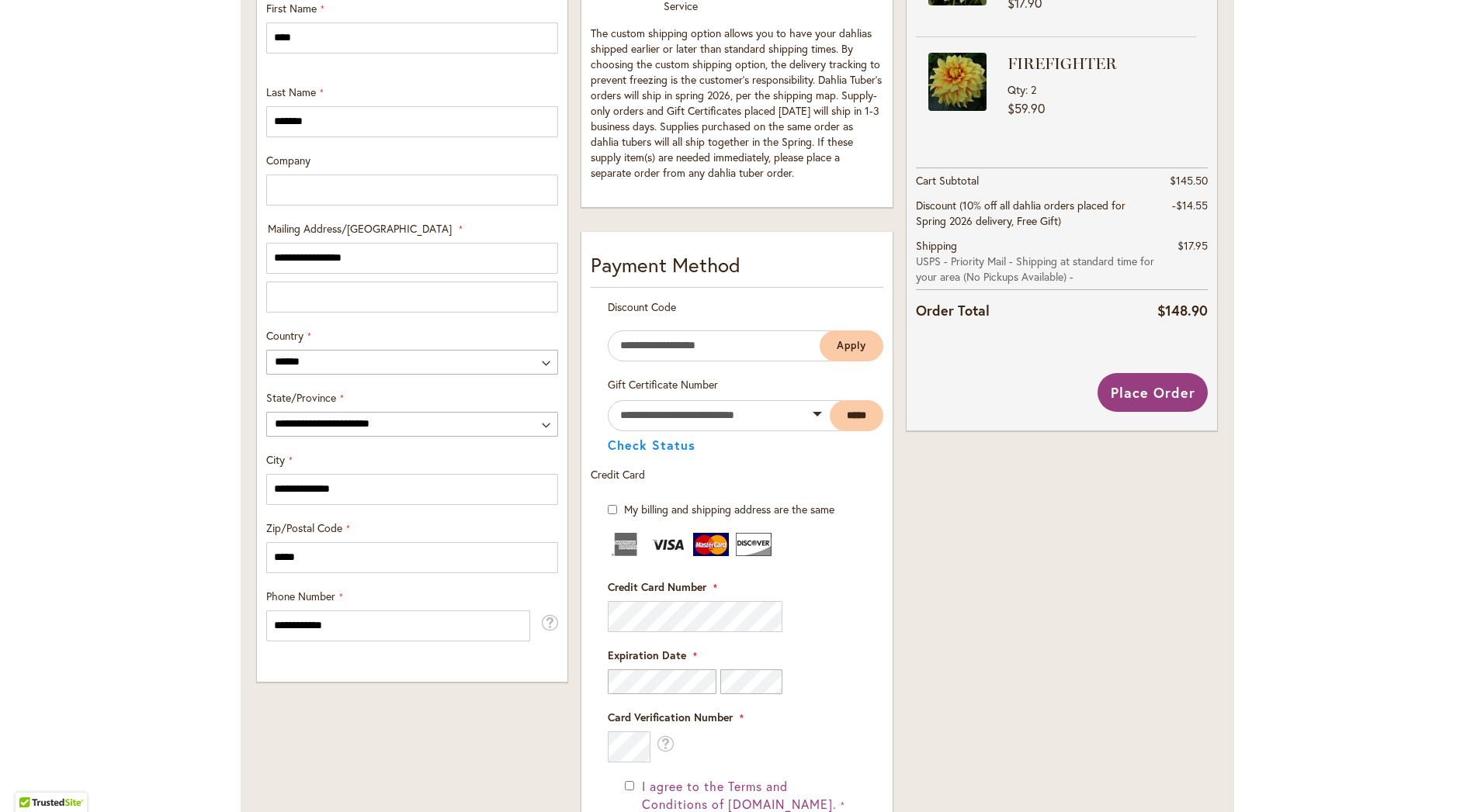
scroll to position [584, 0]
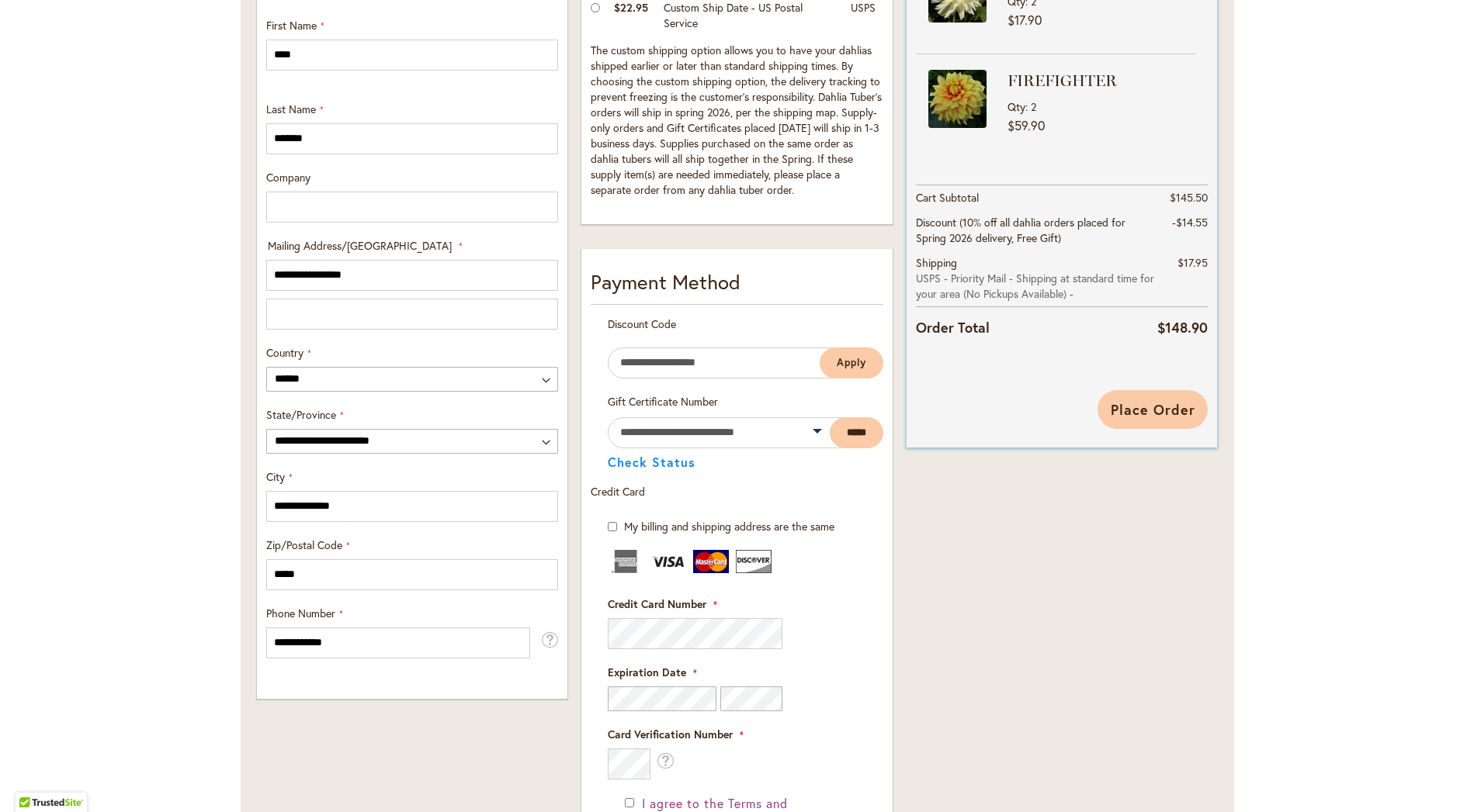
click at [1120, 404] on span "Place Order" at bounding box center [1153, 409] width 85 height 18
